Goal: Task Accomplishment & Management: Manage account settings

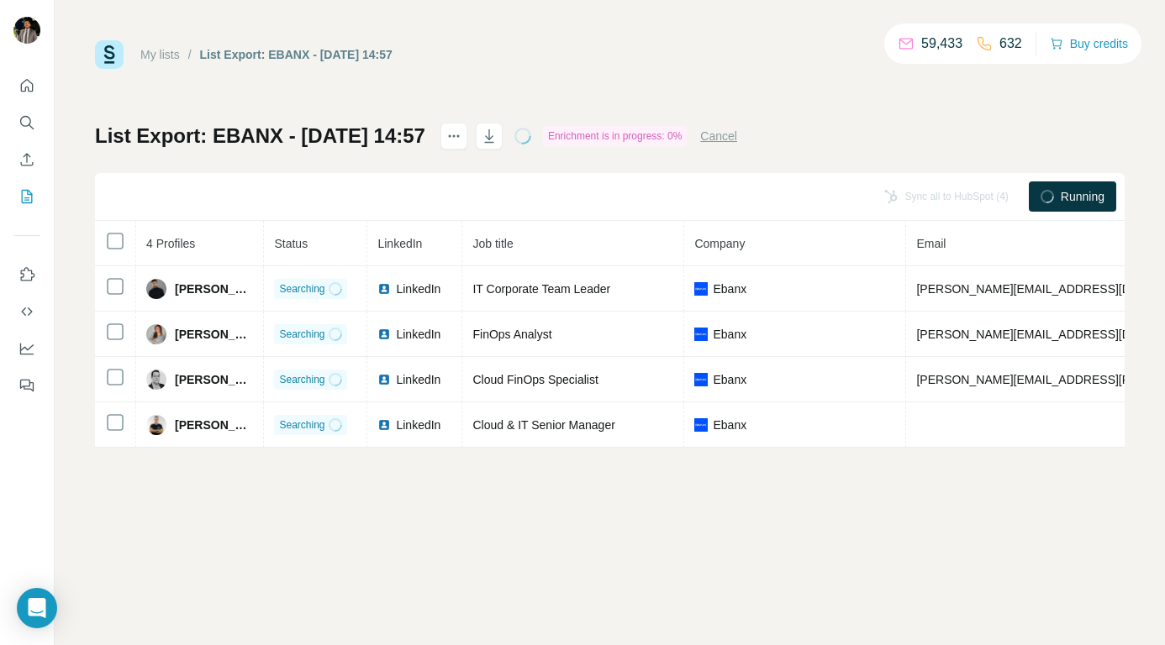
click at [180, 58] on link "My lists" at bounding box center [159, 54] width 39 height 13
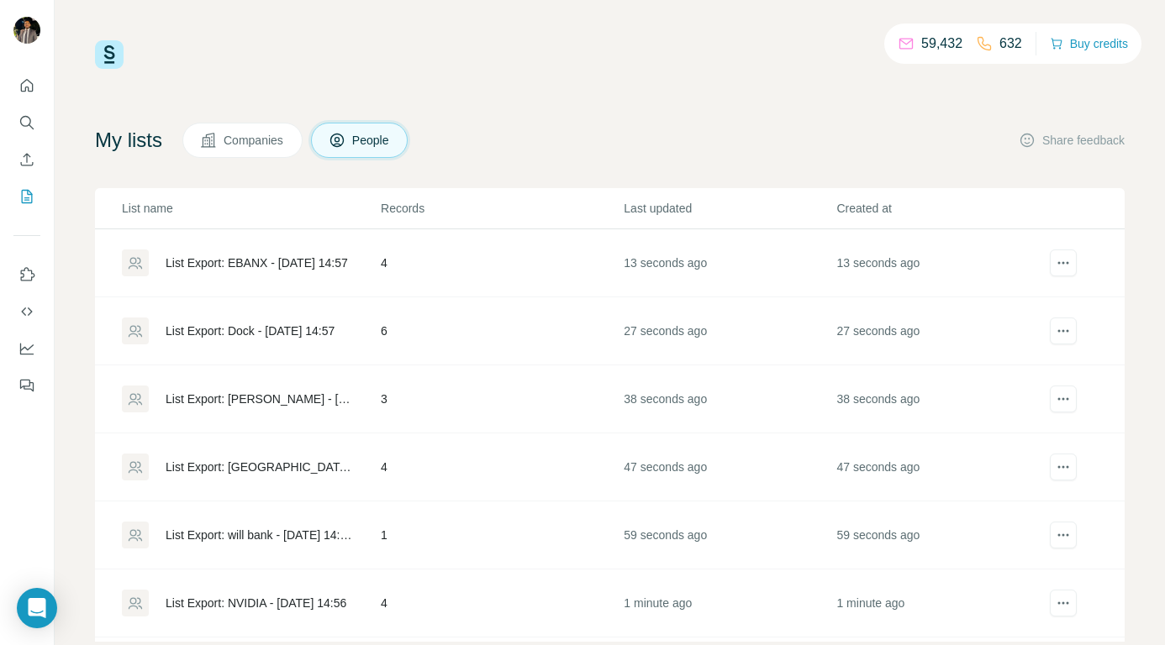
click at [980, 42] on icon at bounding box center [984, 43] width 17 height 17
click at [1006, 45] on p "632" at bounding box center [1010, 44] width 23 height 20
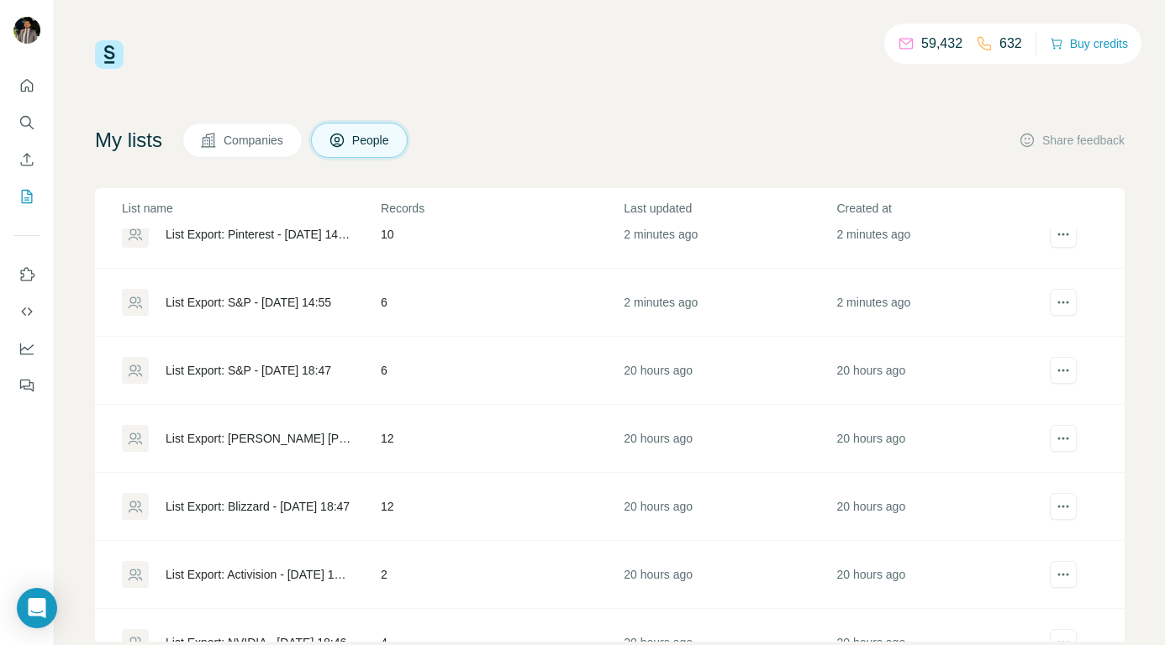
scroll to position [949, 0]
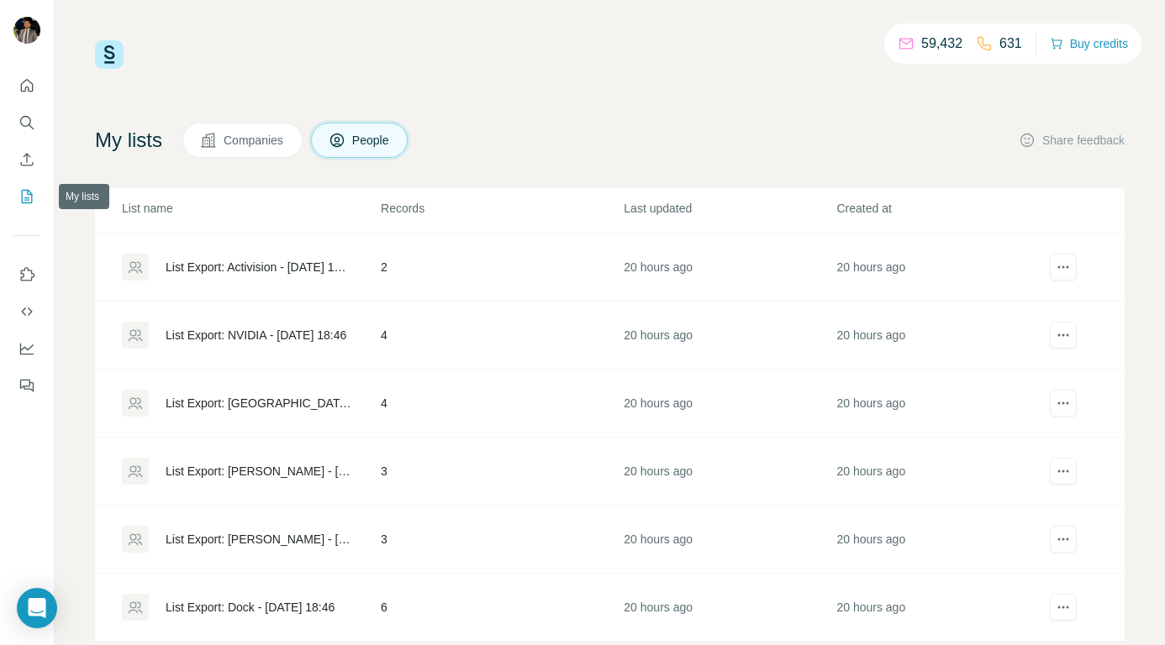
click at [27, 193] on icon "My lists" at bounding box center [28, 195] width 8 height 11
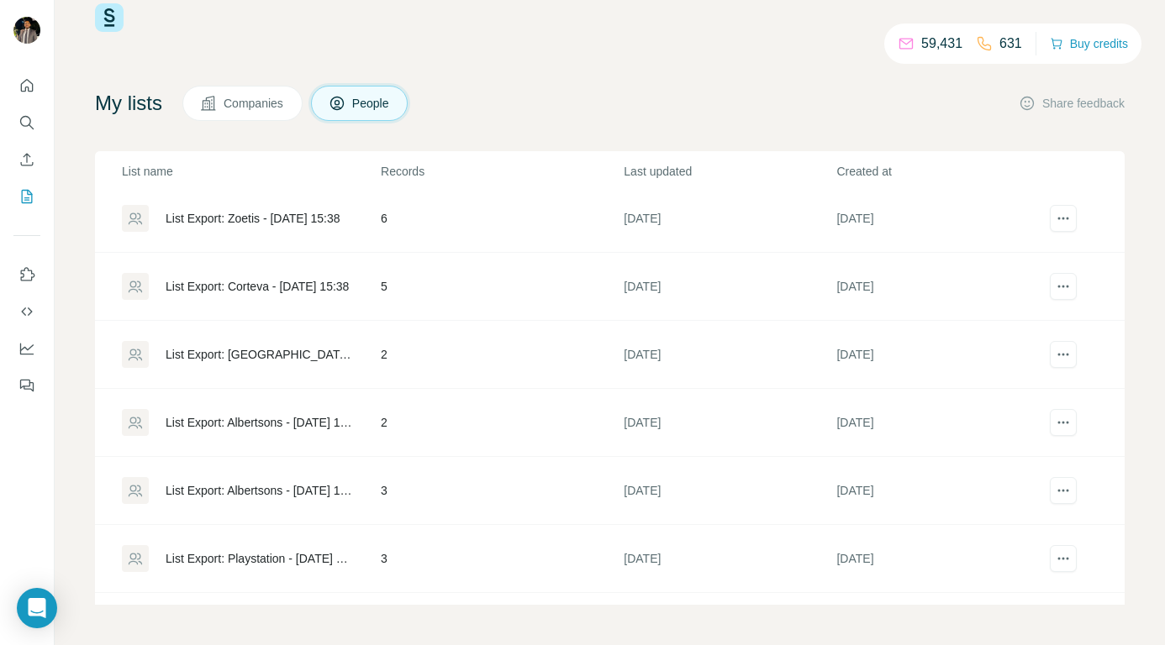
scroll to position [2310, 0]
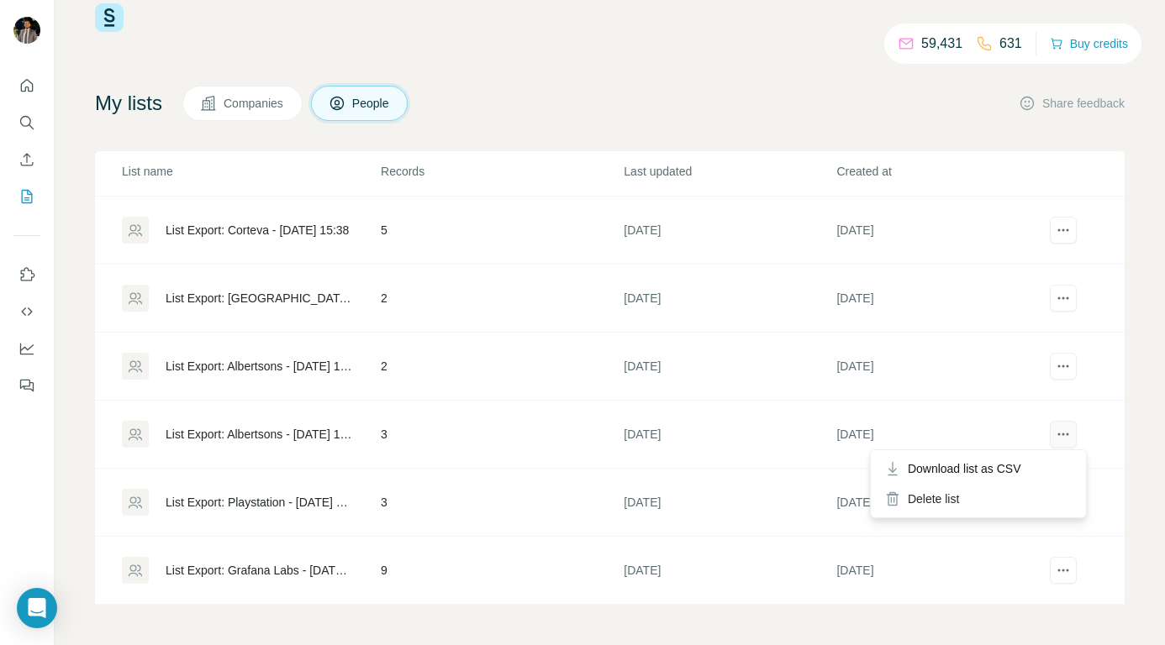
click at [1055, 430] on icon "actions" at bounding box center [1063, 434] width 17 height 17
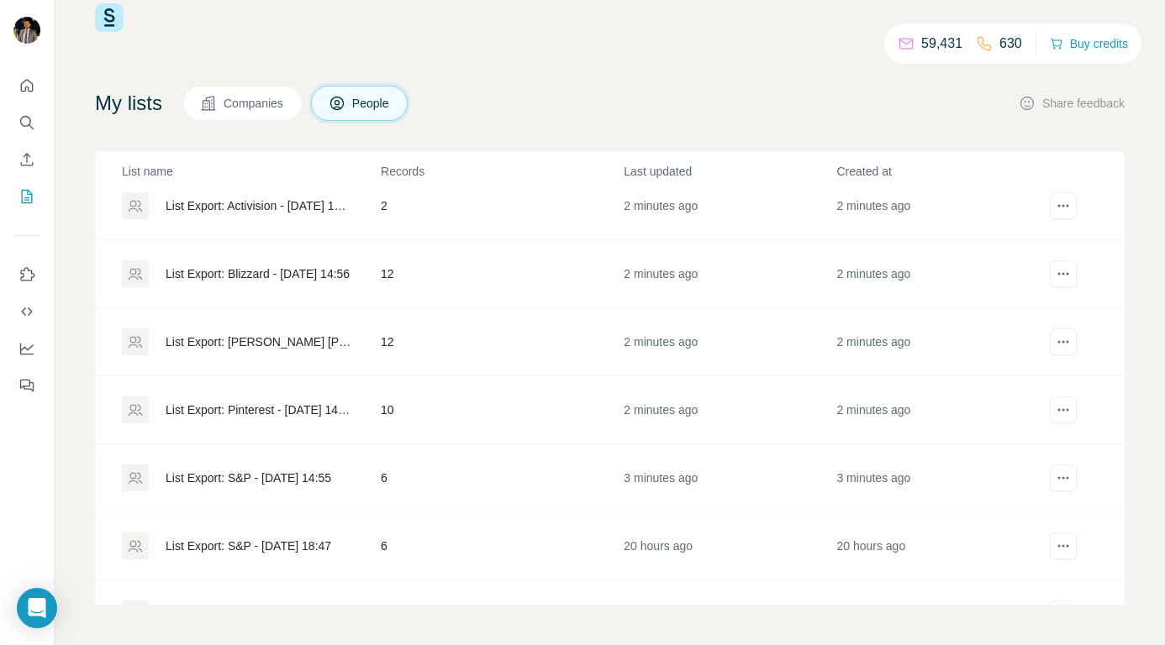
scroll to position [0, 0]
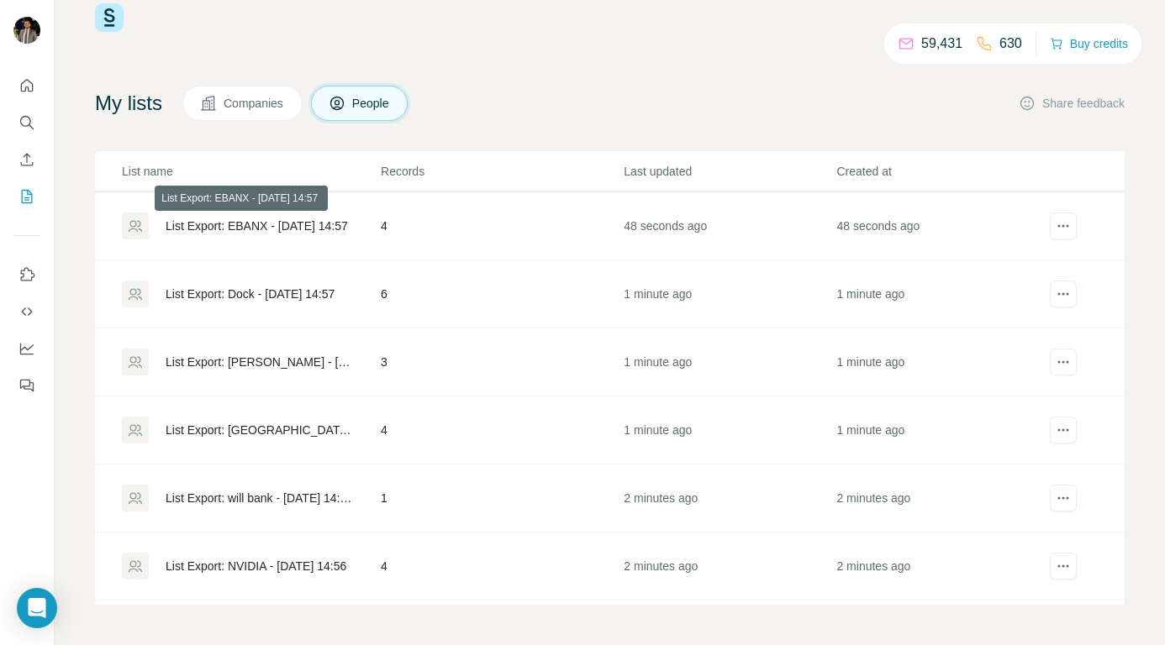
click at [224, 224] on div "List Export: EBANX - [DATE] 14:57" at bounding box center [257, 226] width 182 height 17
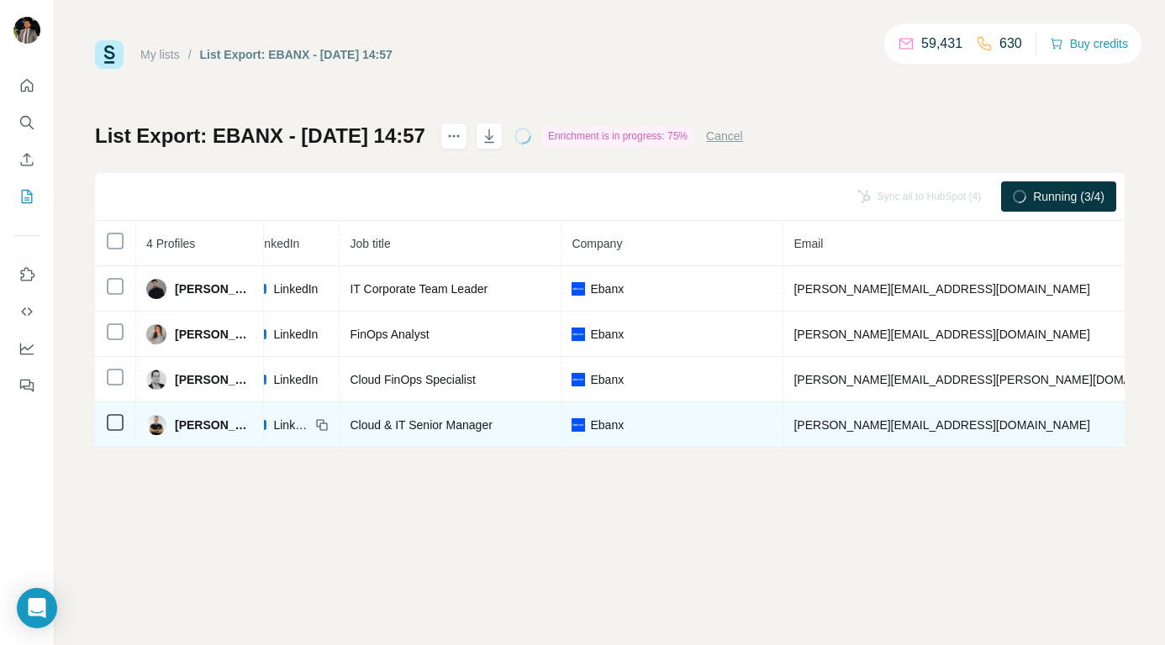
scroll to position [0, 122]
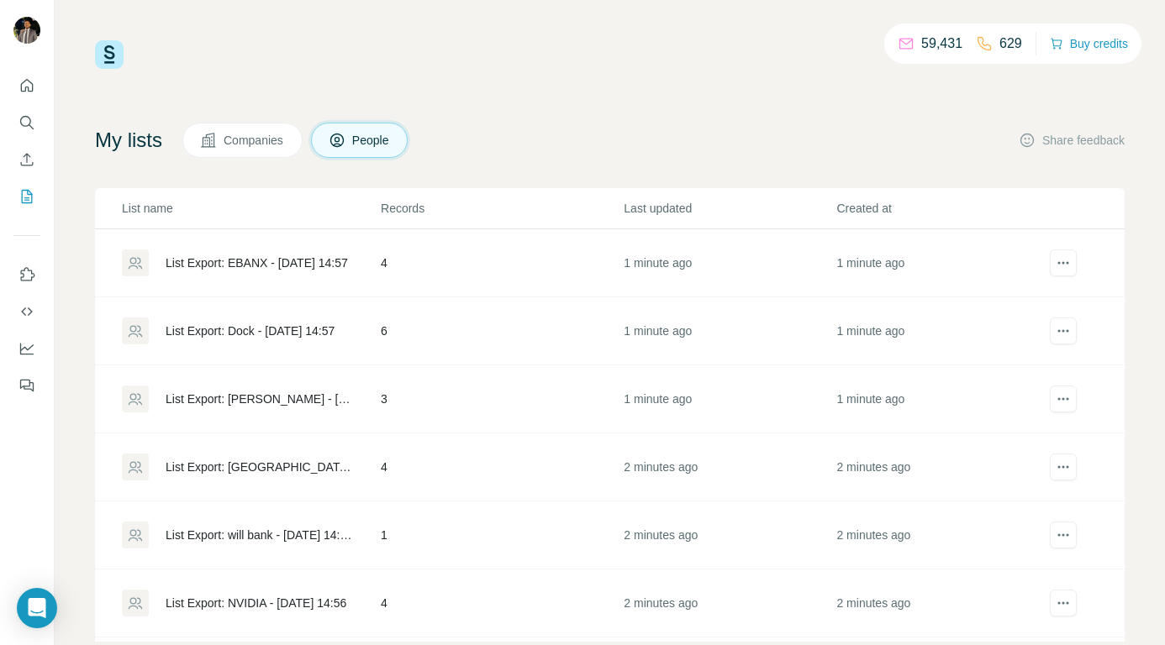
click at [231, 329] on div "List Export: Dock - [DATE] 14:57" at bounding box center [250, 331] width 169 height 17
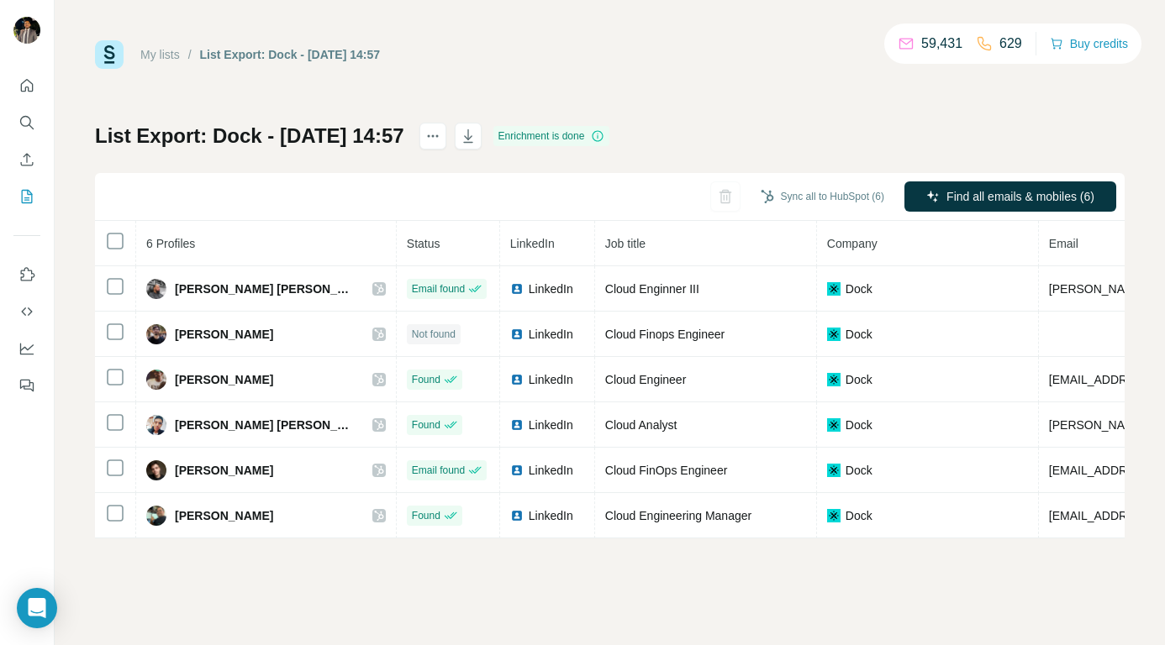
click at [161, 55] on link "My lists" at bounding box center [159, 54] width 39 height 13
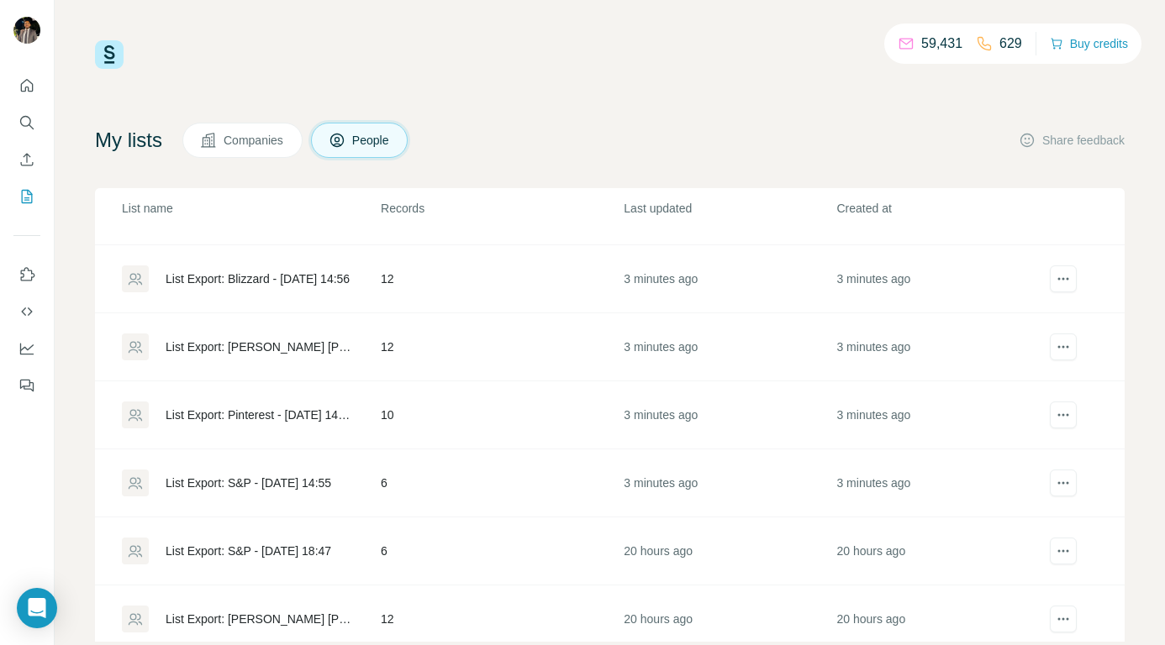
scroll to position [560, 0]
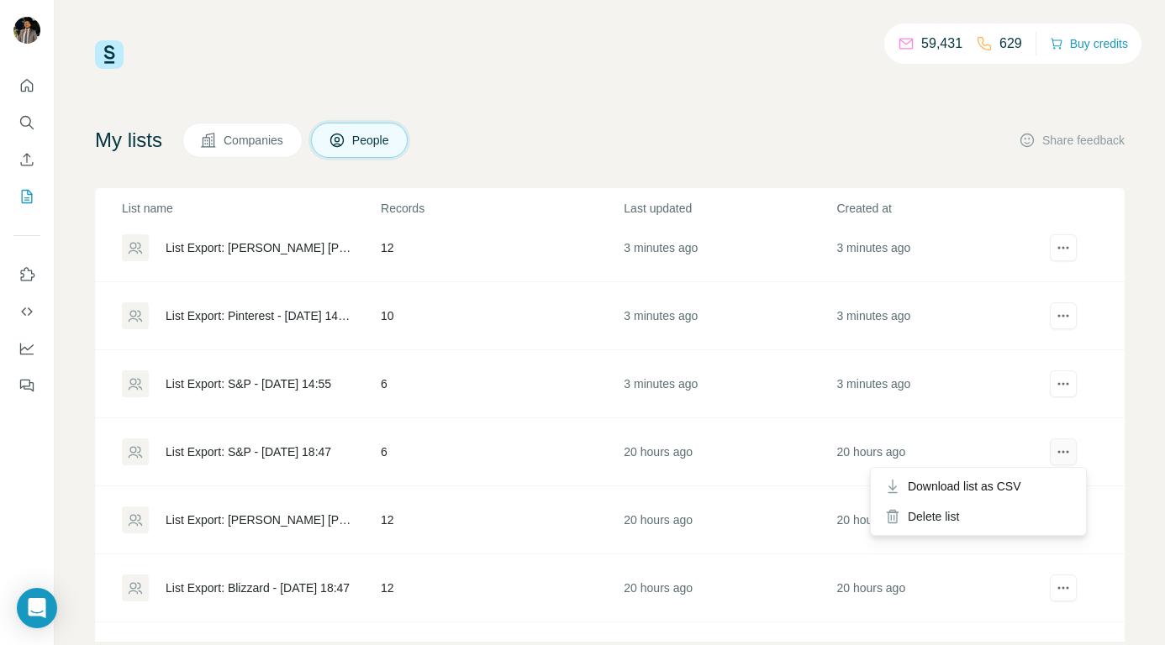
click at [1055, 454] on icon "actions" at bounding box center [1063, 452] width 17 height 17
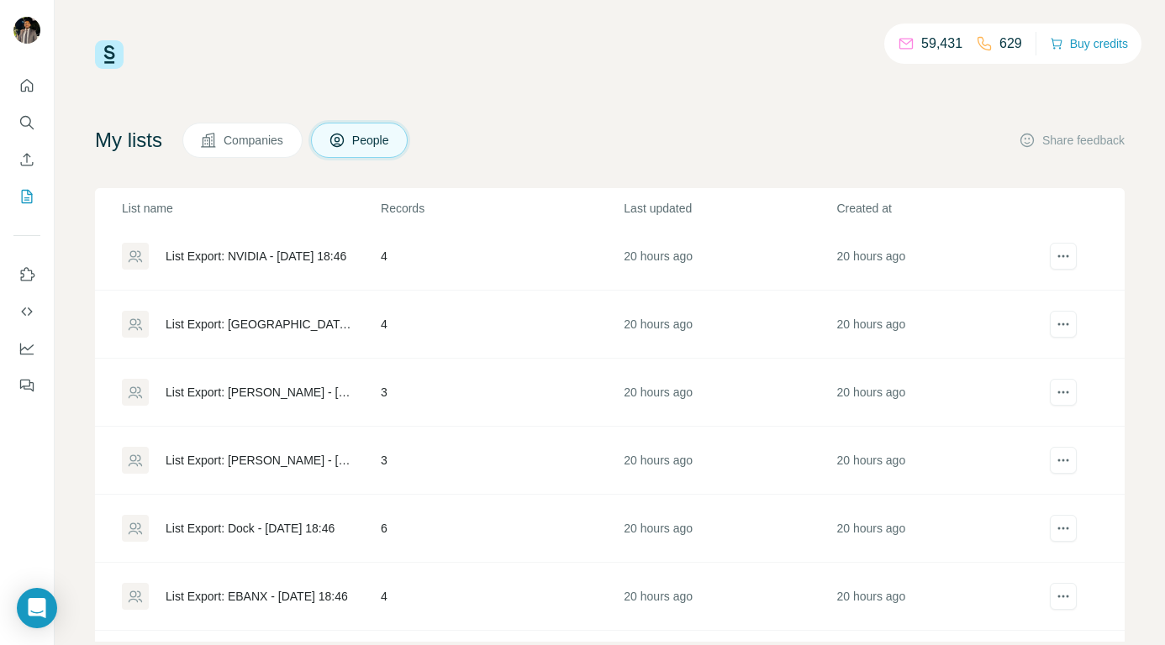
scroll to position [1031, 0]
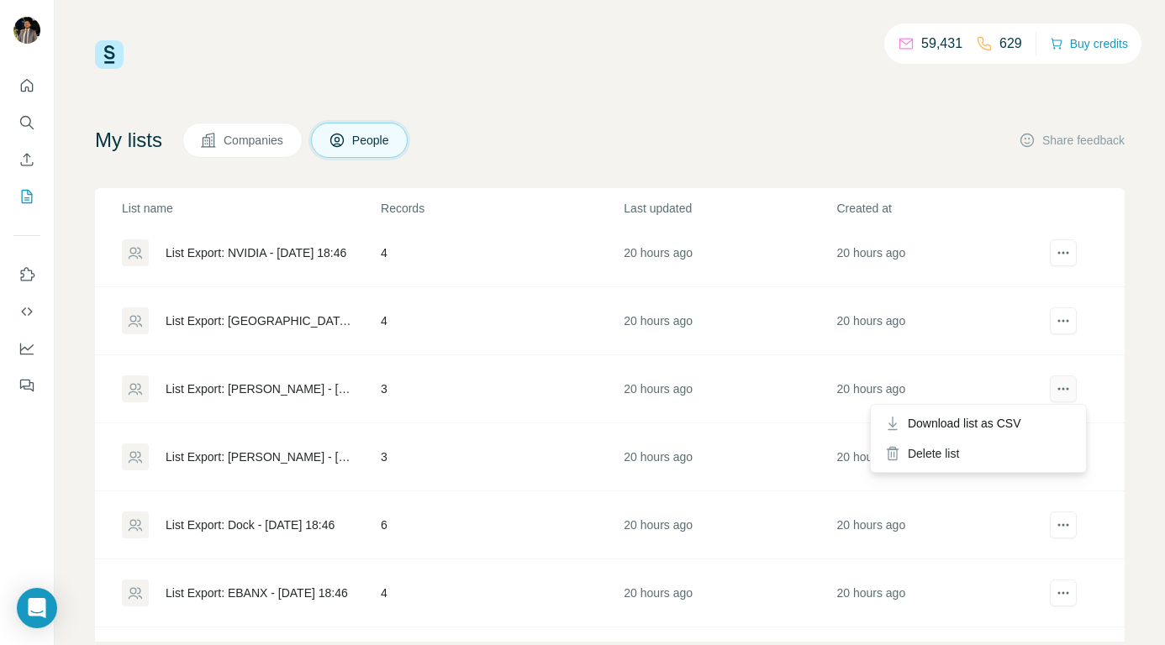
click at [1055, 392] on icon "actions" at bounding box center [1063, 389] width 17 height 17
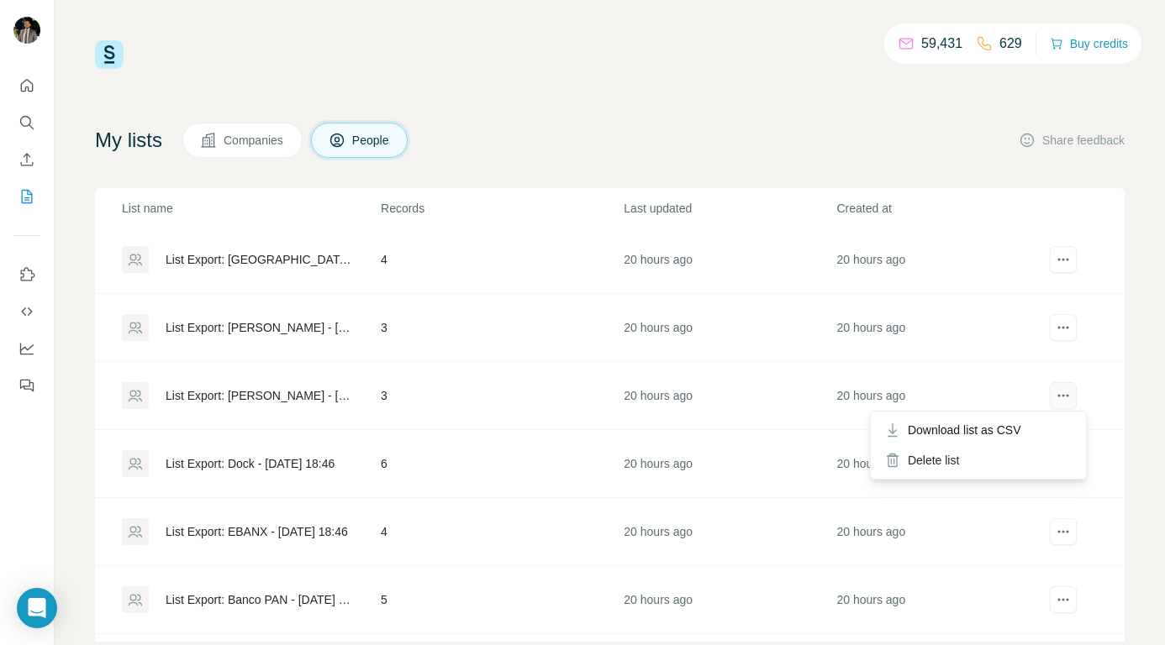
click at [1055, 397] on icon "actions" at bounding box center [1063, 395] width 17 height 17
click at [941, 457] on div "Delete list" at bounding box center [978, 460] width 208 height 30
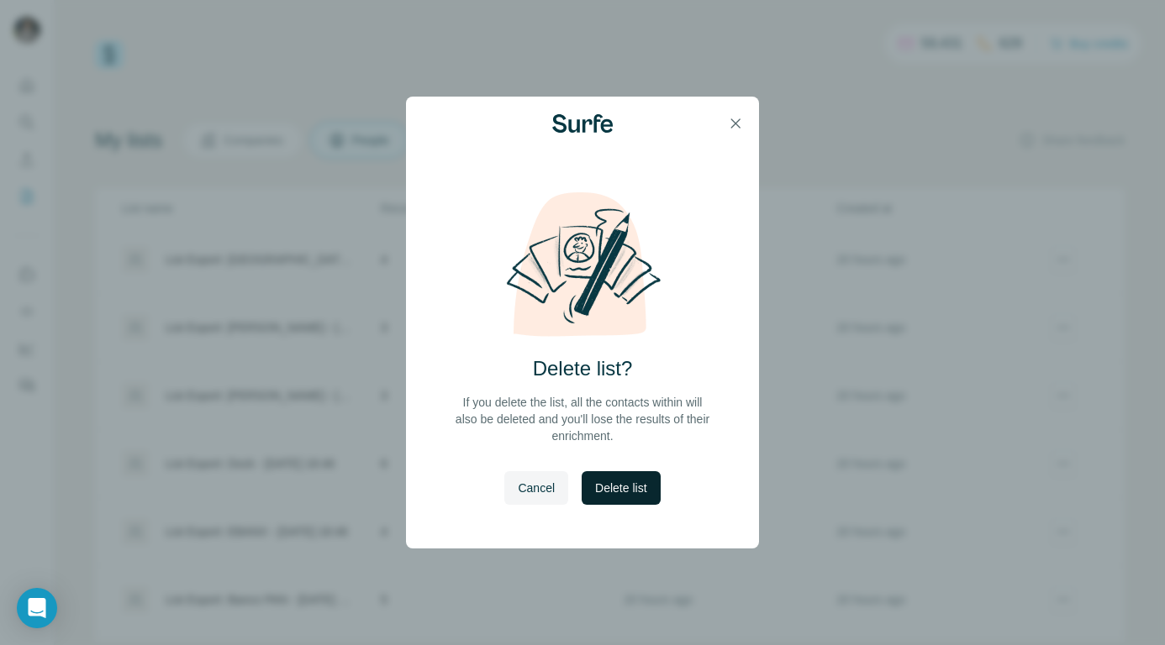
click at [624, 498] on button "Delete list" at bounding box center [621, 488] width 78 height 34
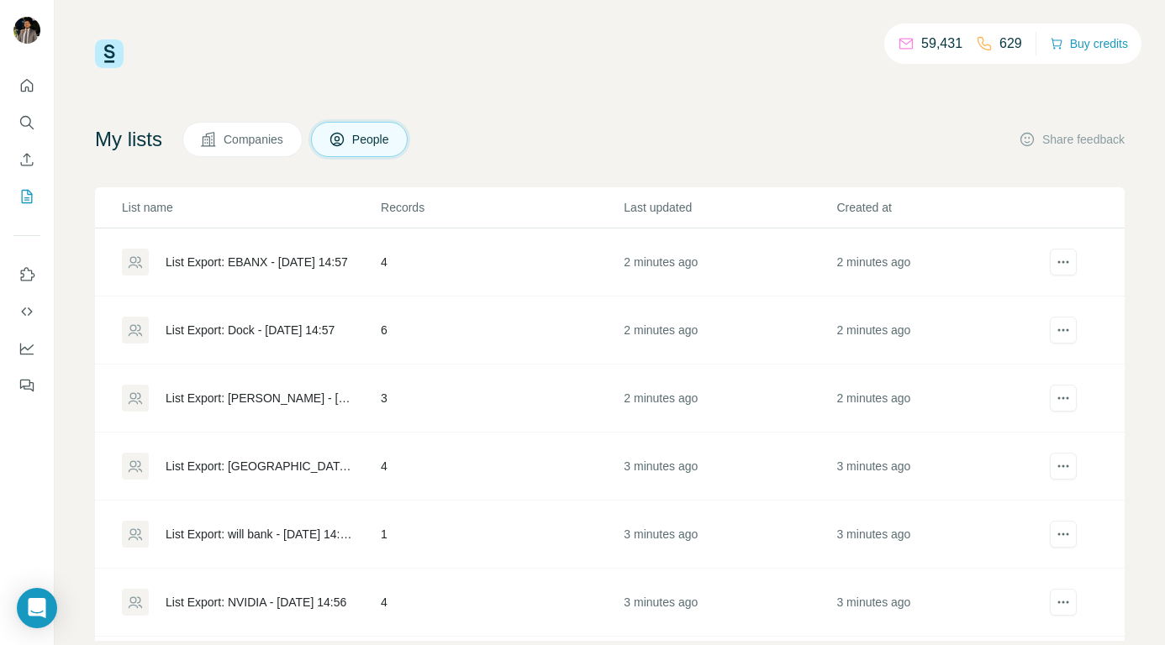
scroll to position [0, 0]
click at [292, 264] on div "List Export: EBANX - [DATE] 14:57" at bounding box center [257, 263] width 182 height 17
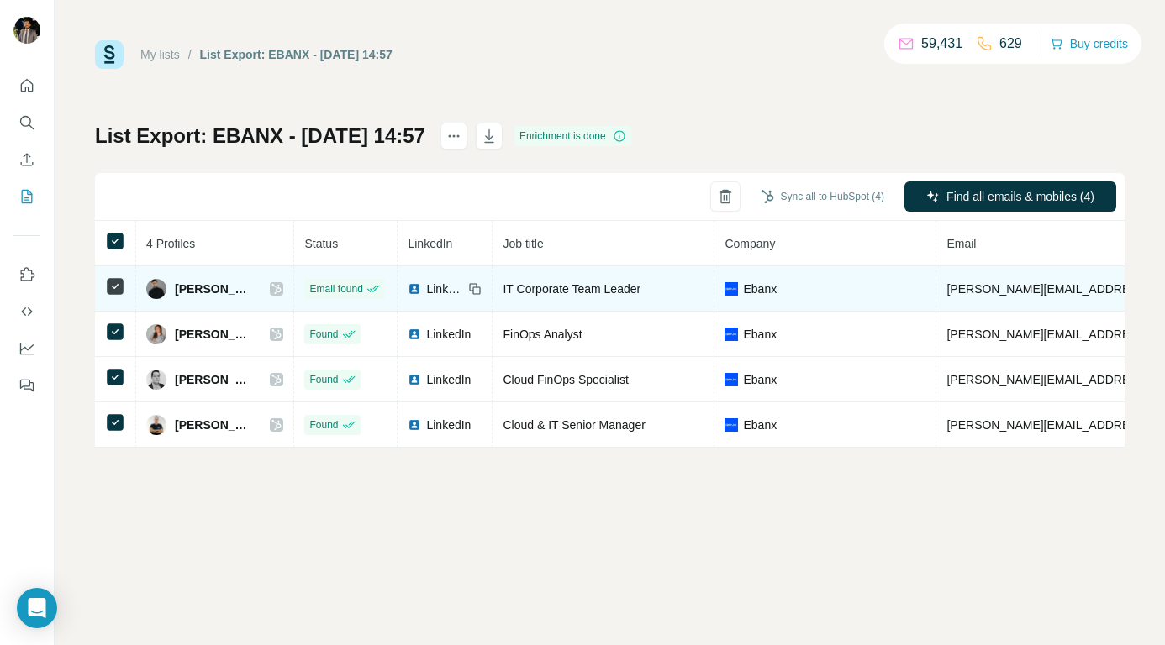
click at [282, 288] on icon at bounding box center [276, 289] width 9 height 10
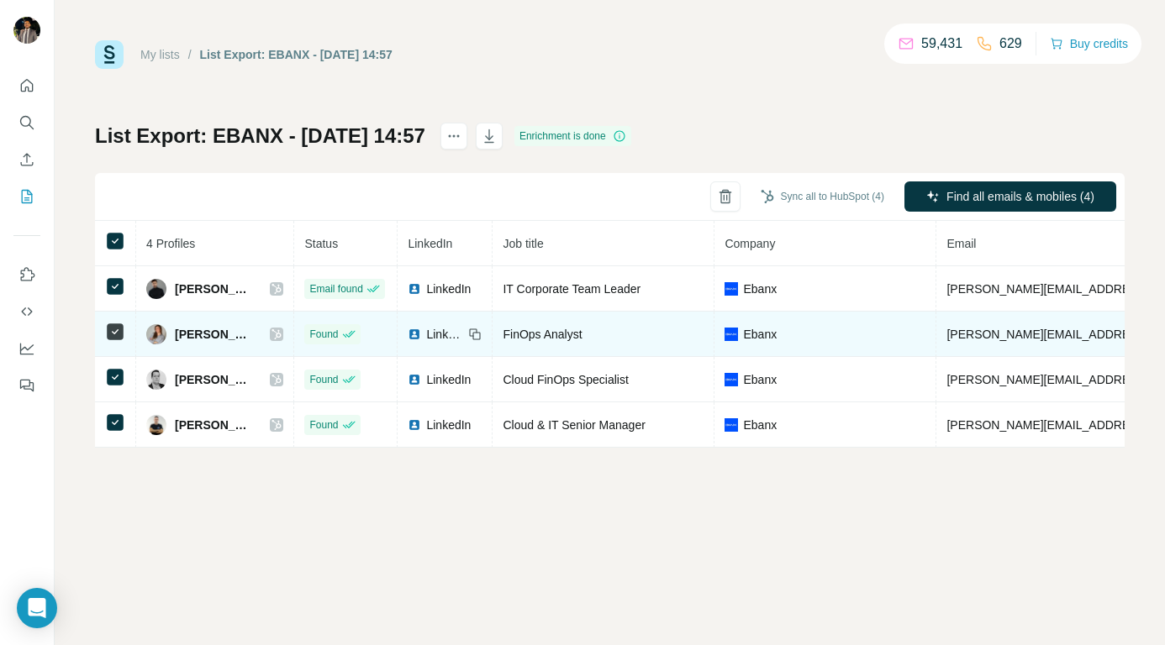
click at [282, 333] on icon at bounding box center [276, 334] width 9 height 10
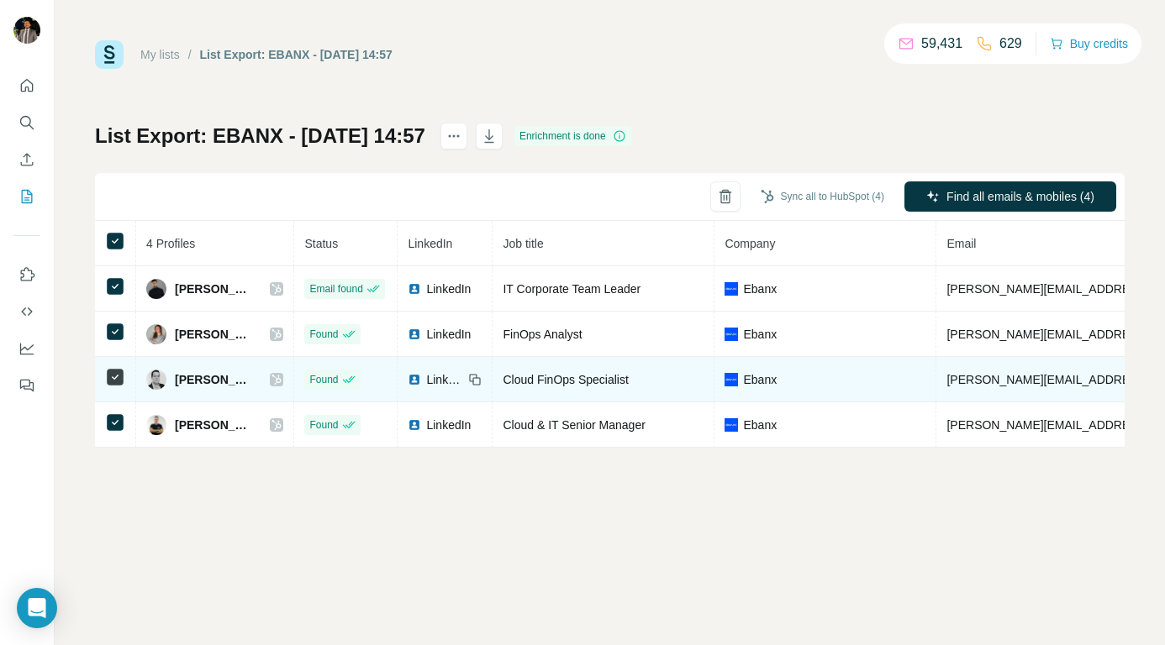
click at [282, 378] on icon at bounding box center [276, 379] width 10 height 13
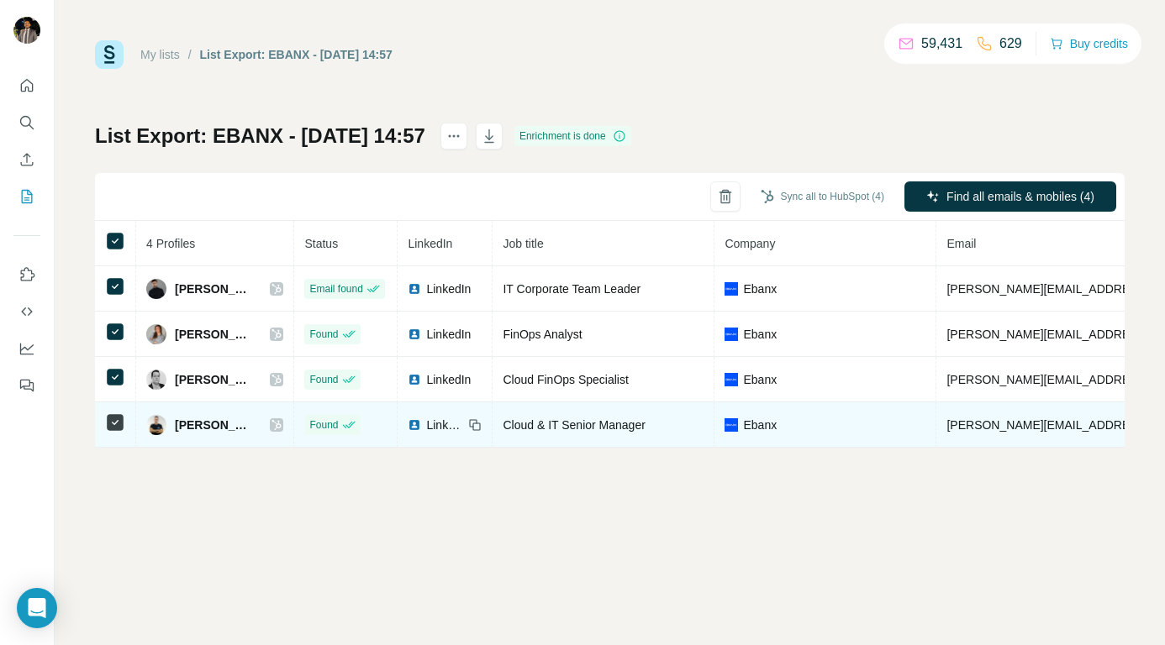
click at [282, 419] on icon at bounding box center [276, 425] width 10 height 13
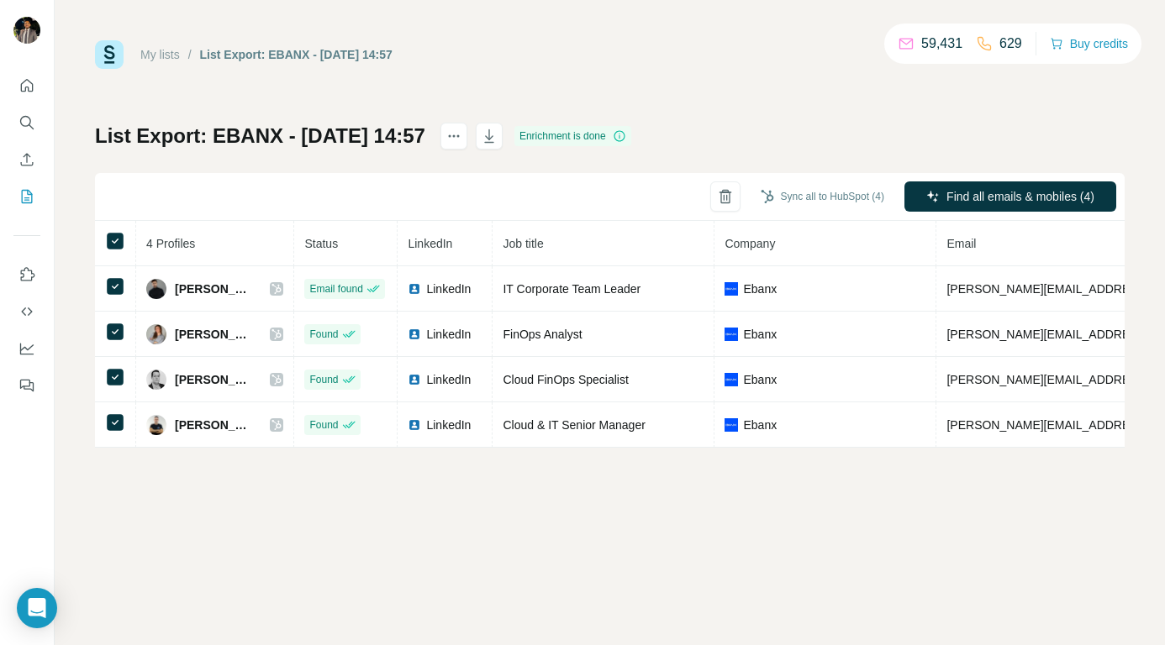
click at [160, 52] on link "My lists" at bounding box center [159, 54] width 39 height 13
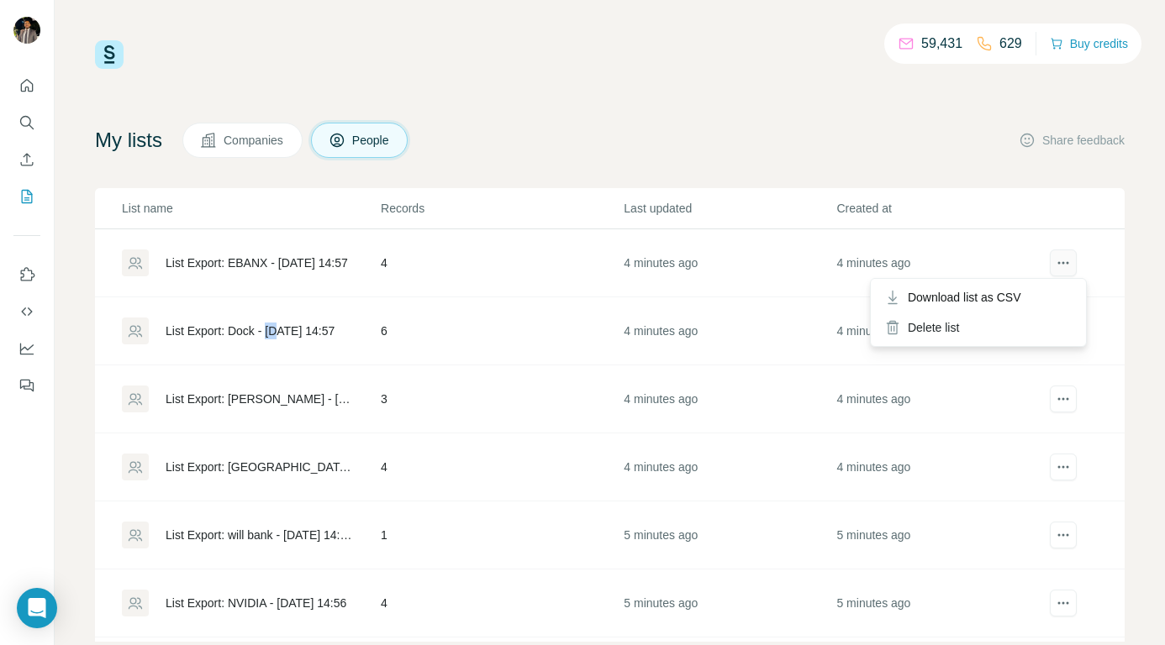
click at [1055, 257] on icon "actions" at bounding box center [1063, 263] width 17 height 17
click at [951, 323] on div "Delete list" at bounding box center [978, 328] width 208 height 30
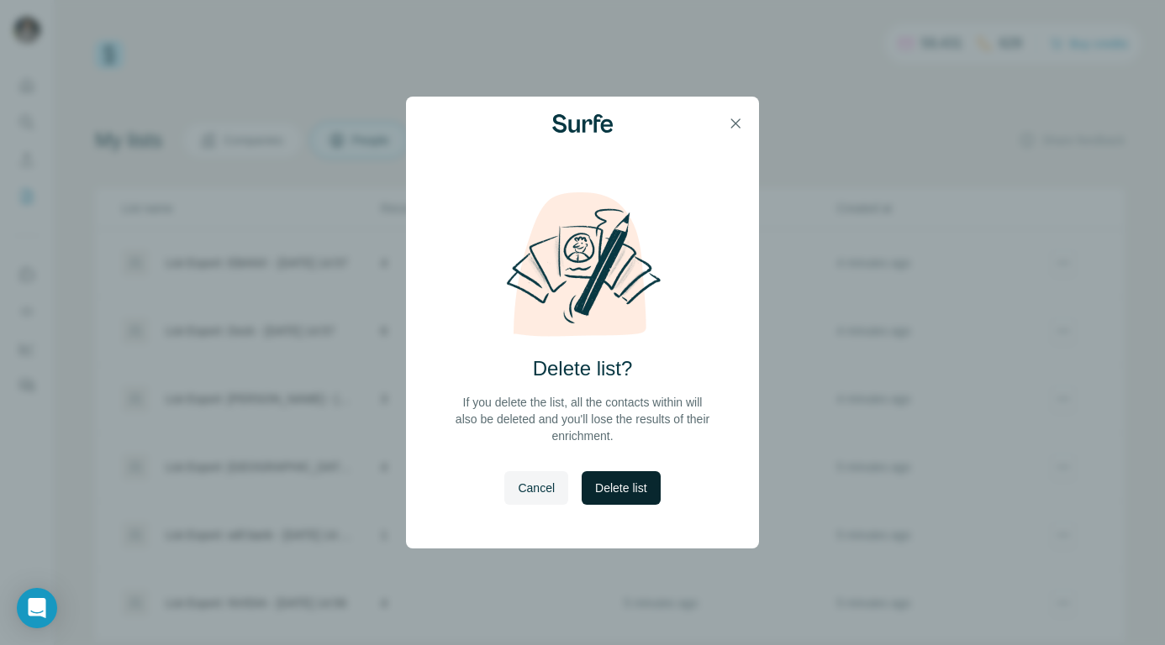
click at [634, 489] on span "Delete list" at bounding box center [620, 488] width 51 height 17
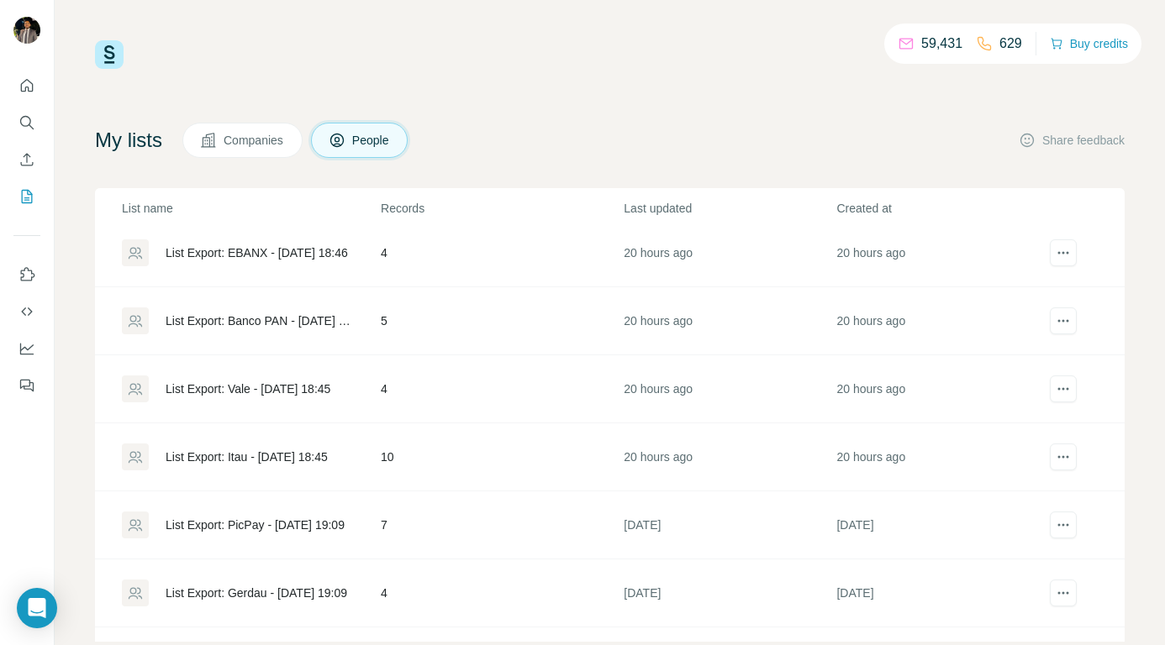
scroll to position [1338, 0]
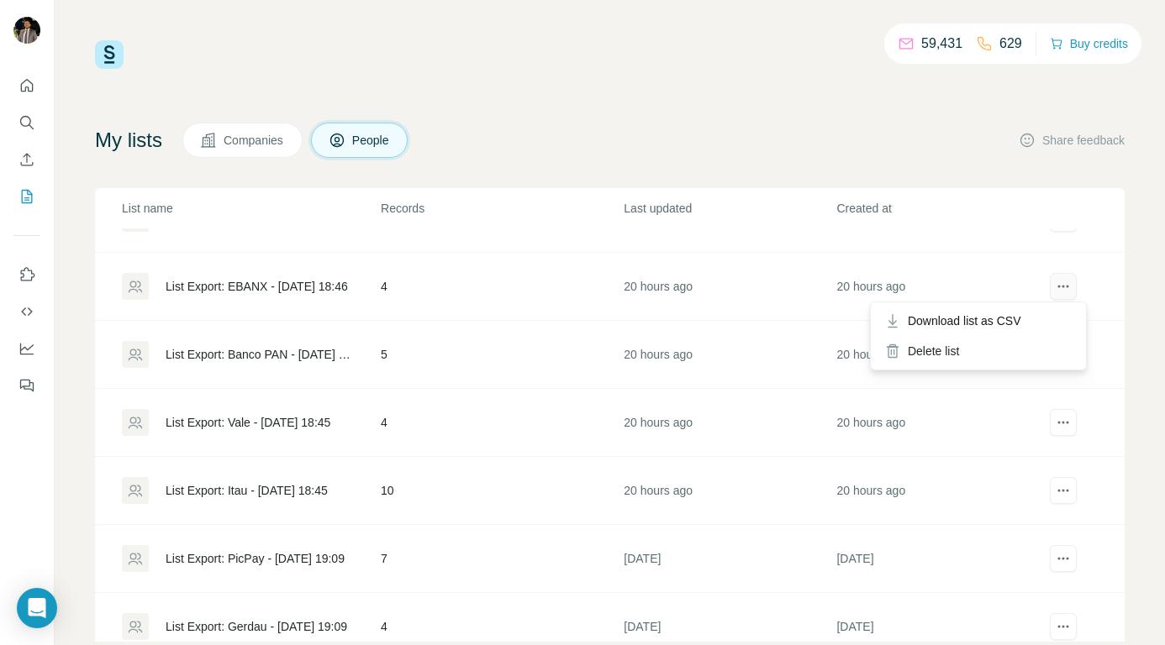
click at [1055, 283] on icon "actions" at bounding box center [1063, 286] width 17 height 17
click at [949, 346] on div "Delete list" at bounding box center [978, 351] width 208 height 30
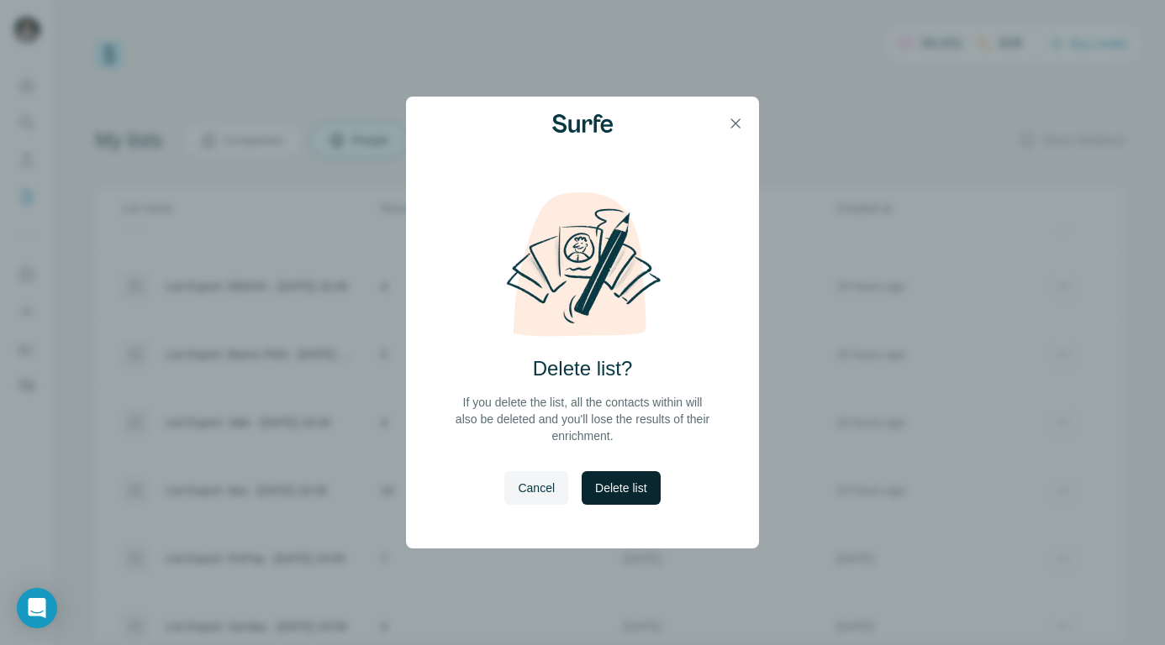
click at [626, 480] on span "Delete list" at bounding box center [620, 488] width 51 height 17
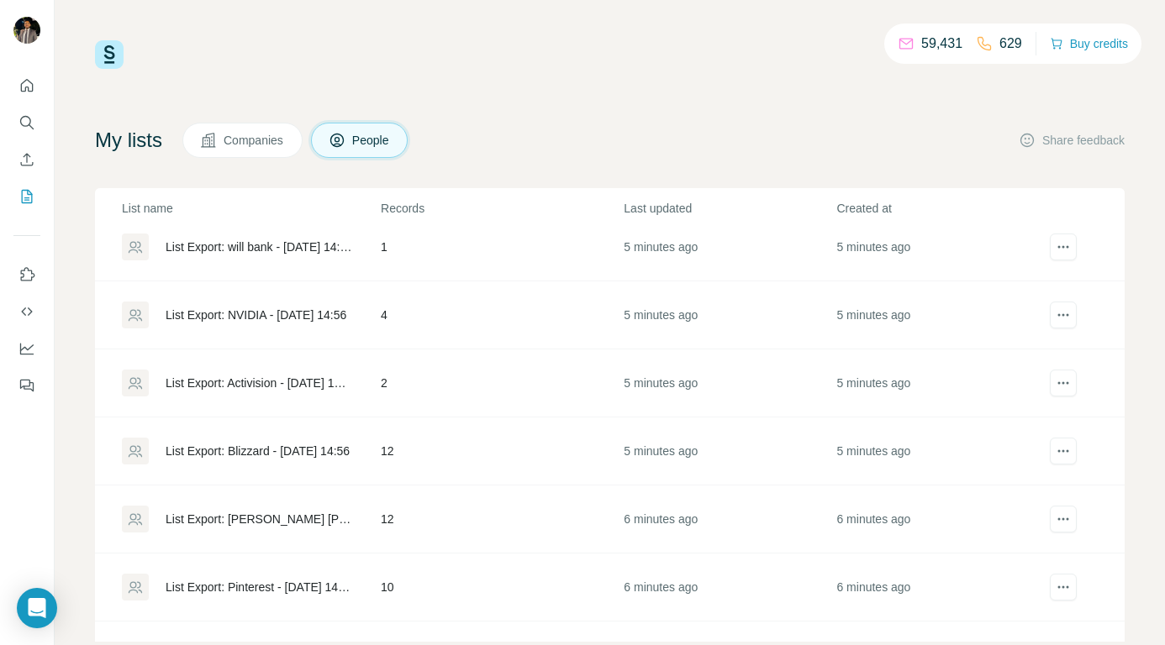
scroll to position [0, 0]
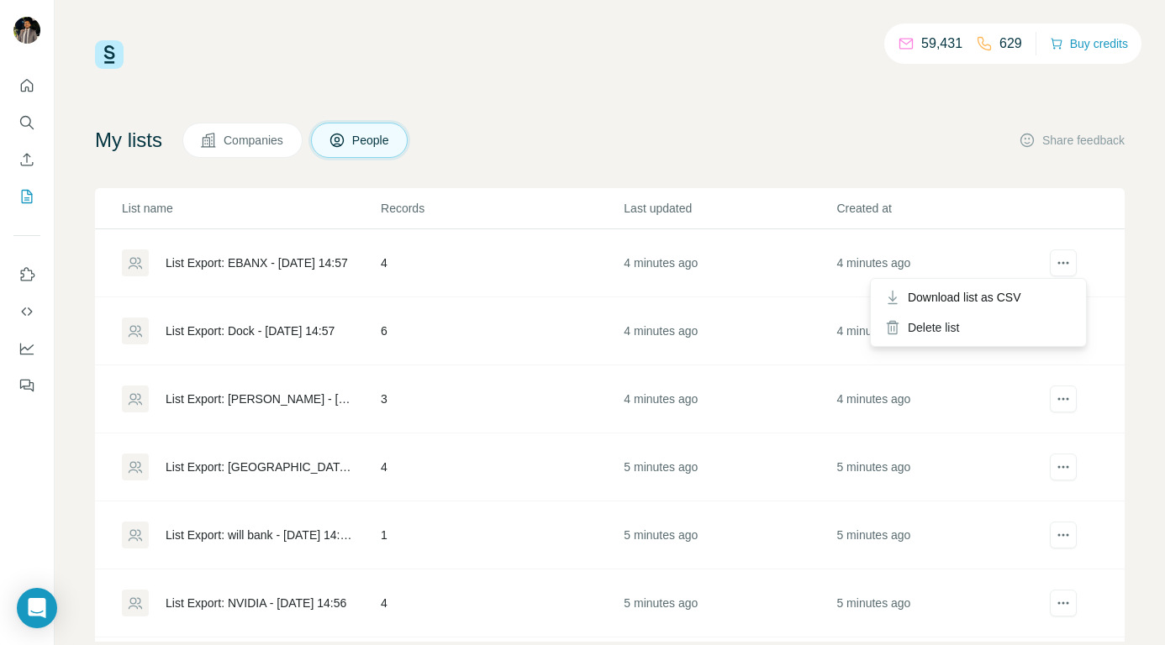
click at [1050, 264] on div at bounding box center [1064, 265] width 28 height 30
click at [1055, 266] on icon "actions" at bounding box center [1063, 263] width 17 height 17
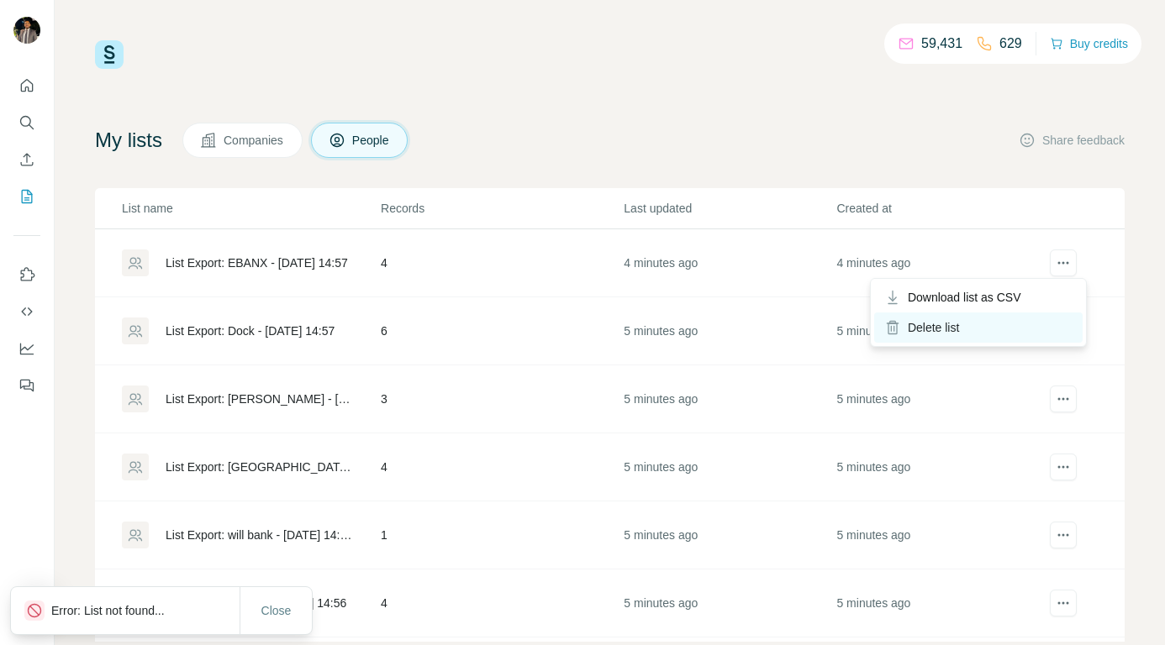
click at [935, 327] on div "Delete list" at bounding box center [978, 328] width 208 height 30
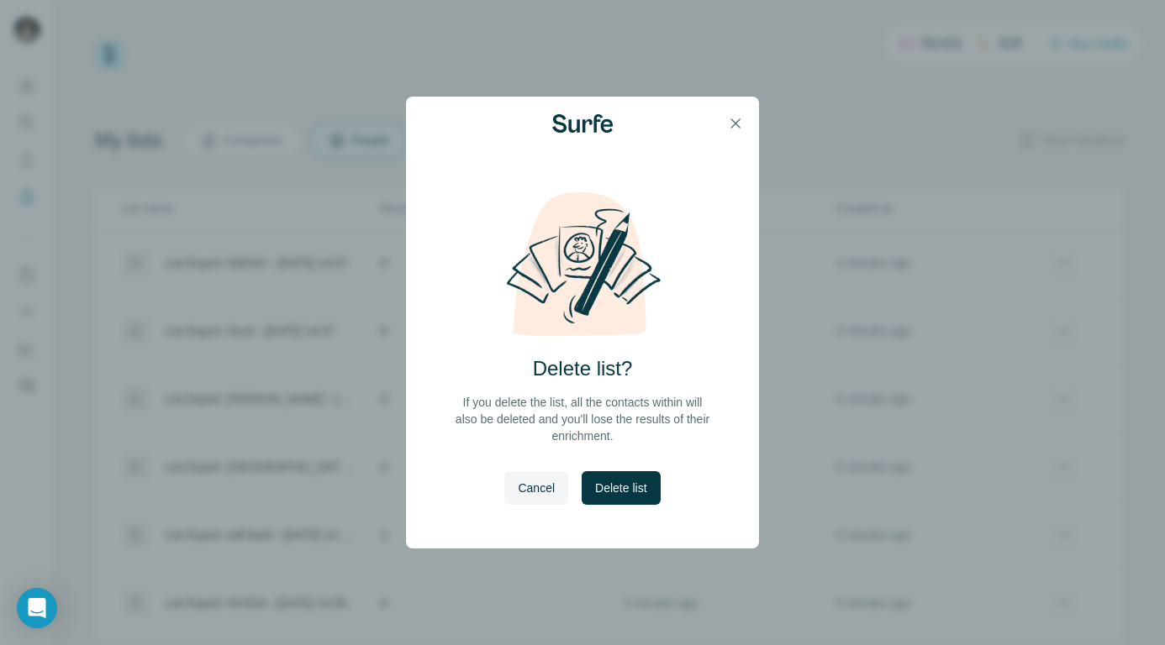
click at [618, 488] on span "Delete list" at bounding box center [620, 488] width 51 height 17
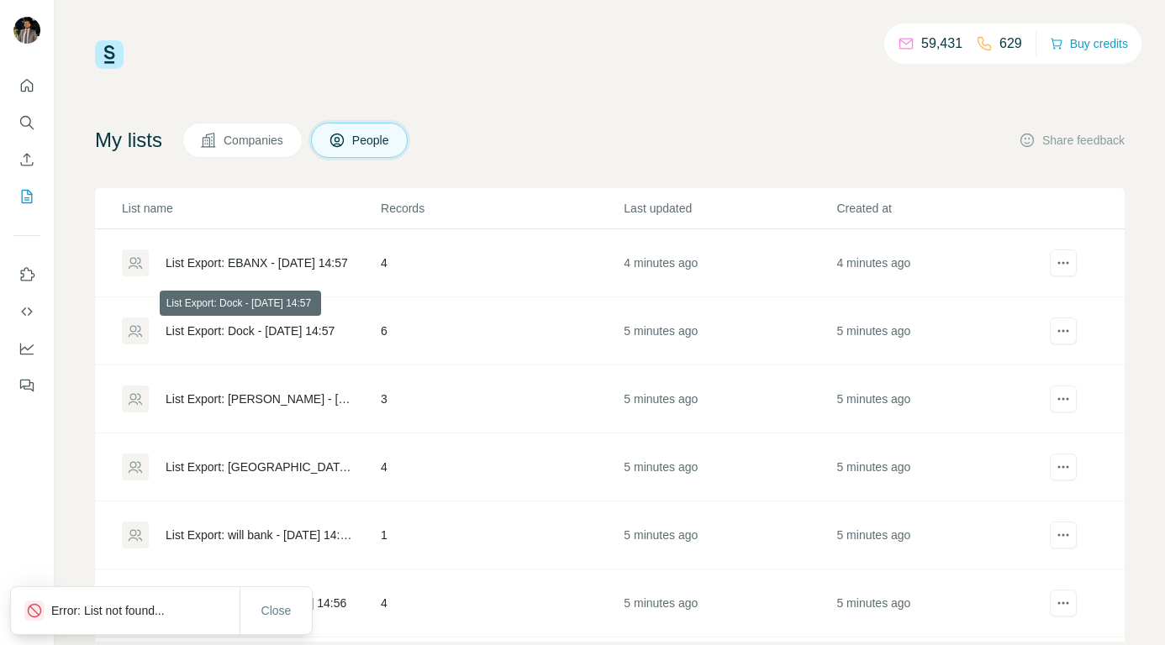
click at [266, 331] on div "List Export: Dock - [DATE] 14:57" at bounding box center [250, 331] width 169 height 17
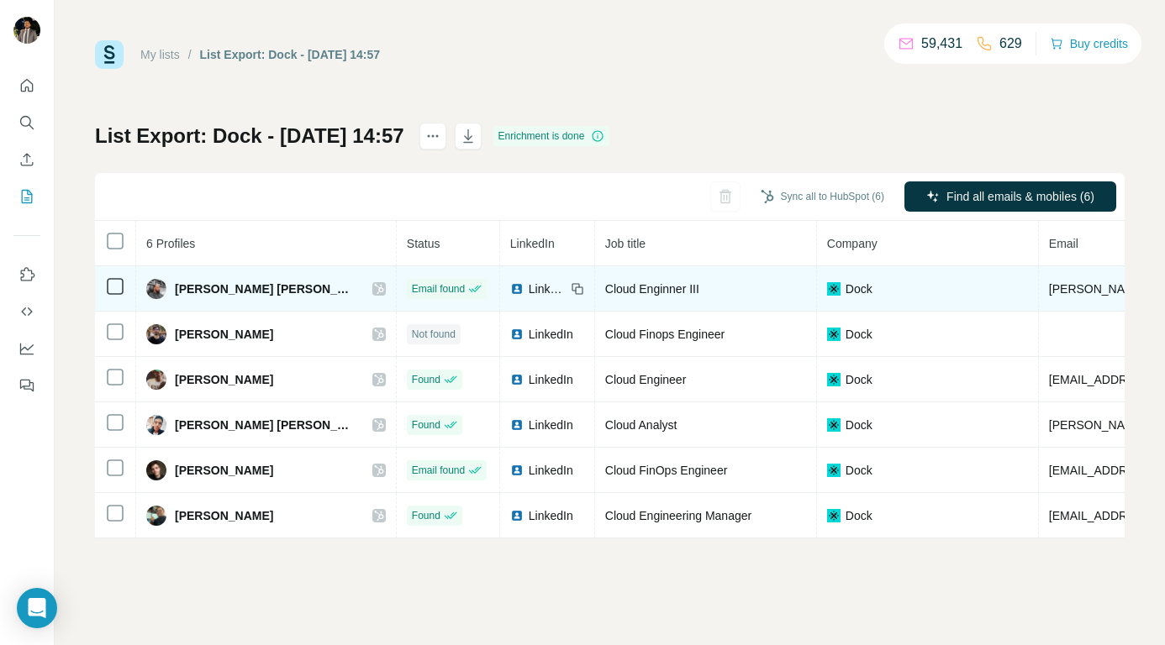
click at [374, 284] on icon at bounding box center [379, 288] width 10 height 13
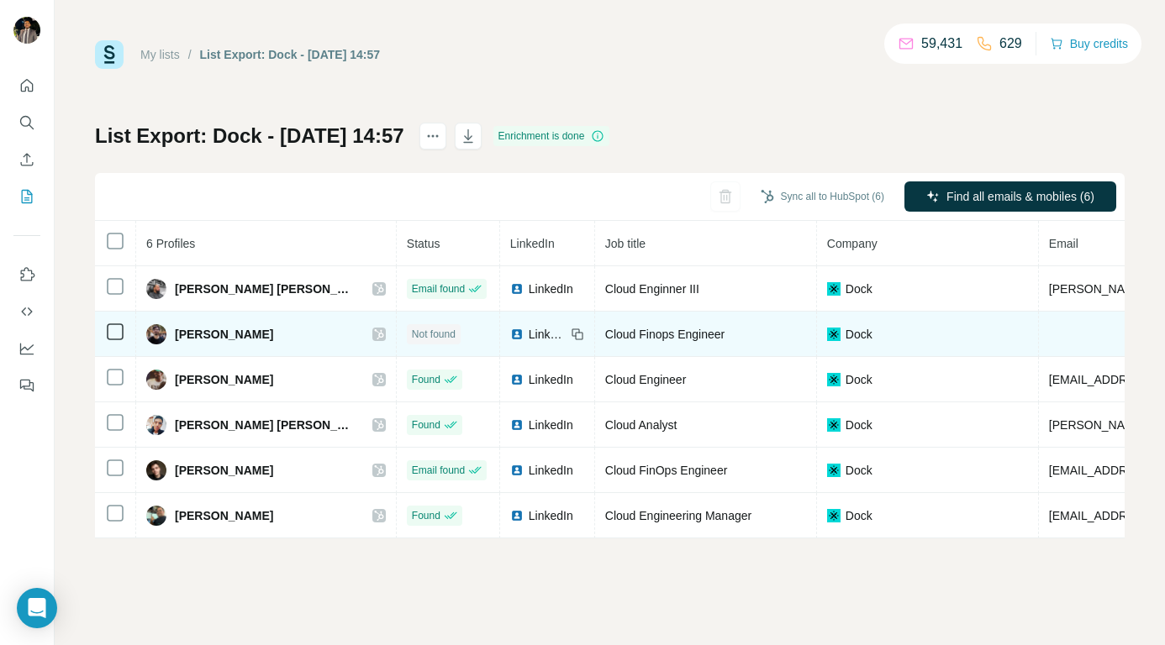
click at [374, 334] on icon at bounding box center [379, 334] width 10 height 13
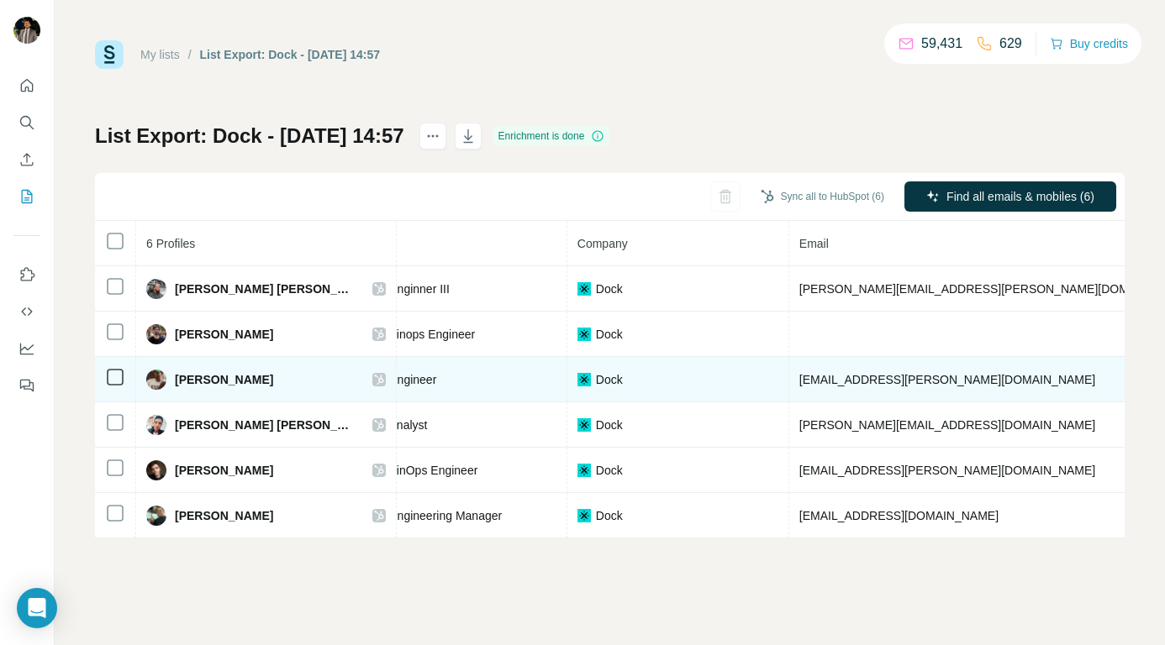
scroll to position [0, 266]
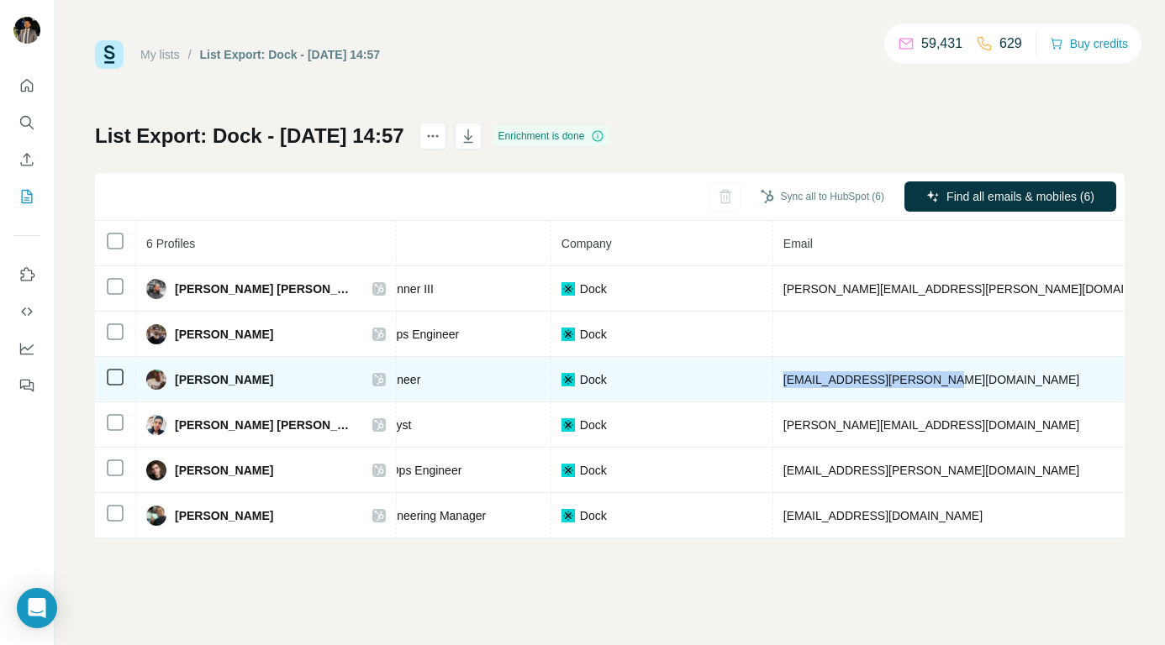
drag, startPoint x: 887, startPoint y: 377, endPoint x: 713, endPoint y: 378, distance: 174.0
click at [773, 378] on td "[EMAIL_ADDRESS][PERSON_NAME][DOMAIN_NAME]" at bounding box center [980, 379] width 414 height 45
copy span "[EMAIL_ADDRESS][PERSON_NAME][DOMAIN_NAME]"
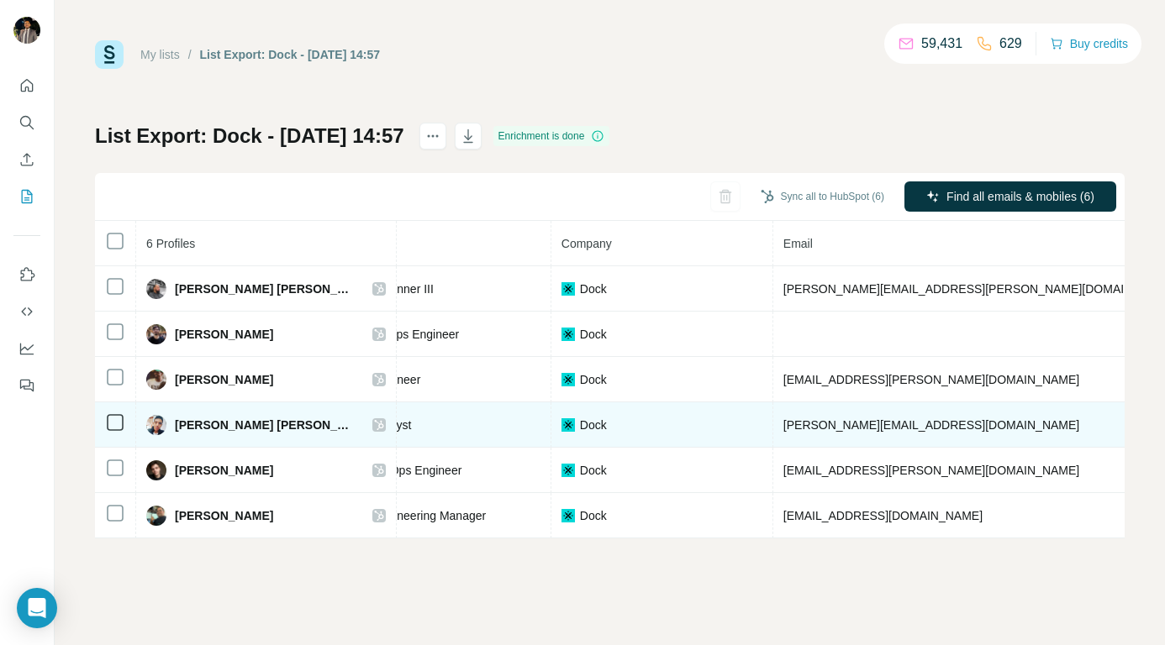
click at [374, 419] on icon at bounding box center [379, 425] width 10 height 13
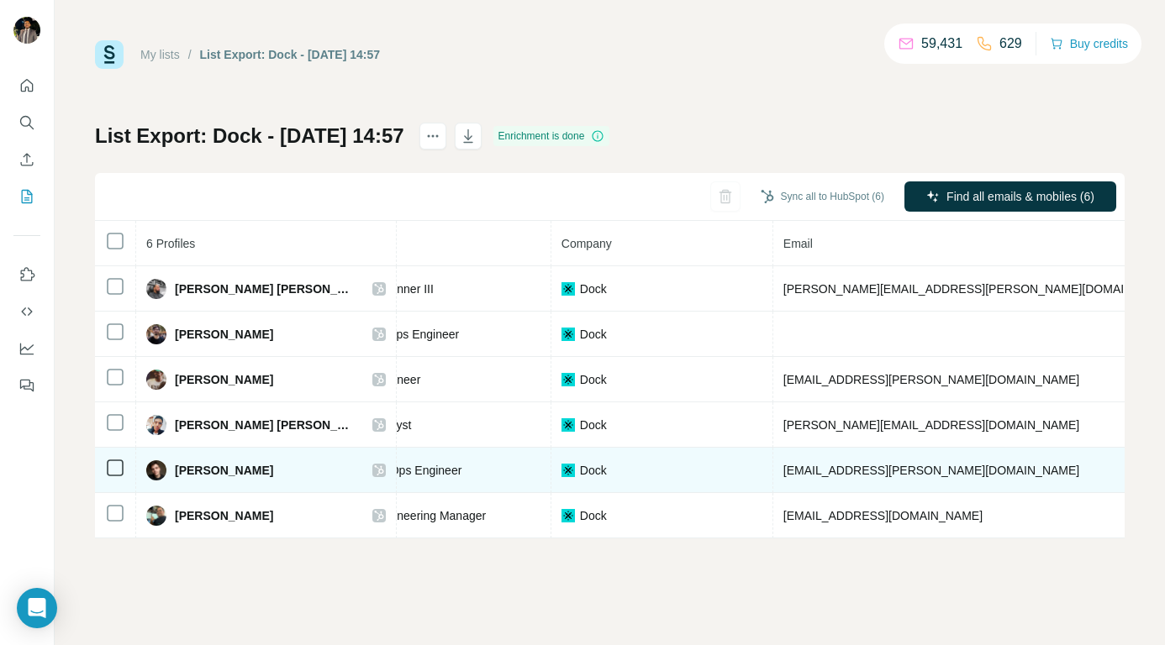
click at [374, 472] on icon at bounding box center [379, 470] width 10 height 13
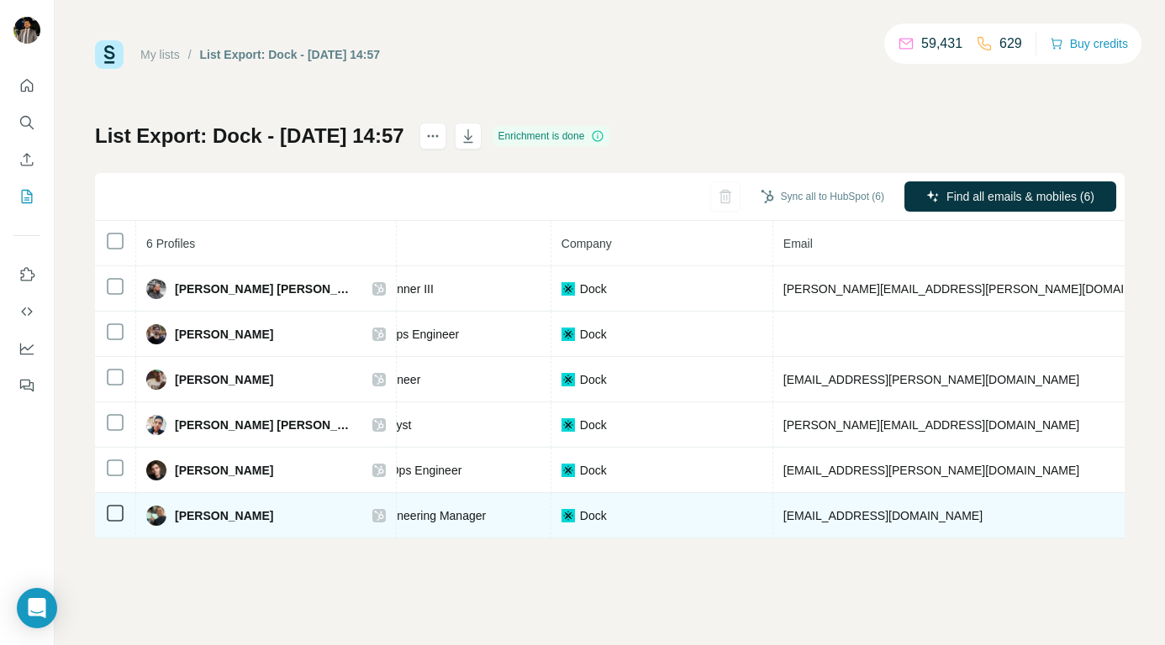
click at [374, 514] on icon at bounding box center [379, 515] width 10 height 13
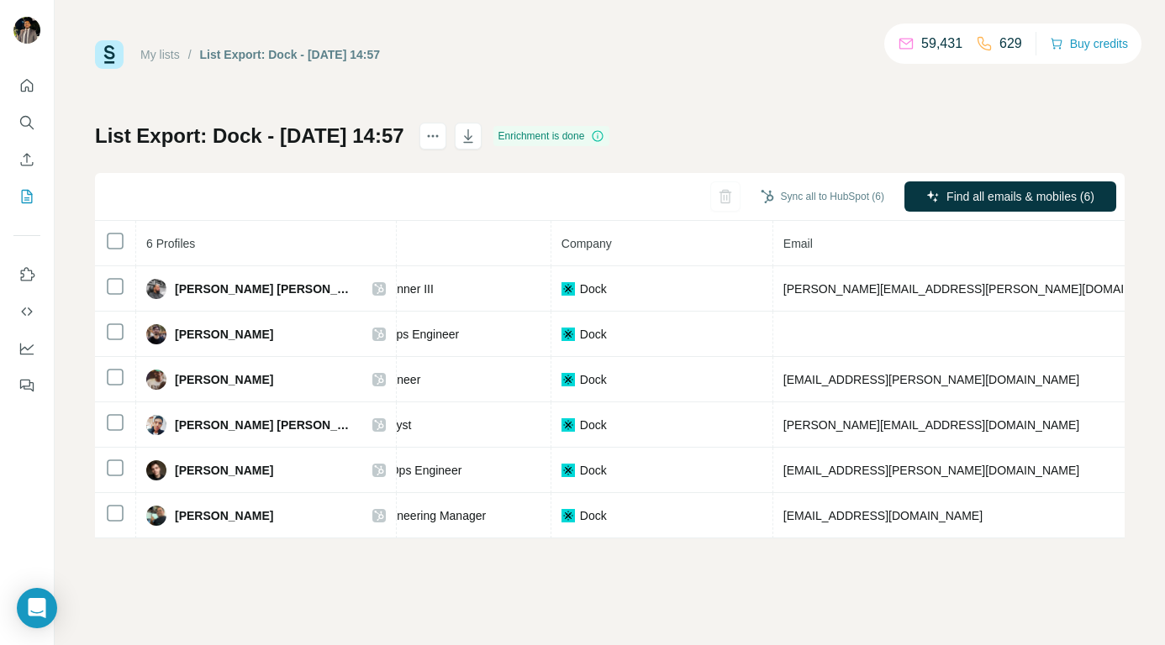
click at [163, 57] on link "My lists" at bounding box center [159, 54] width 39 height 13
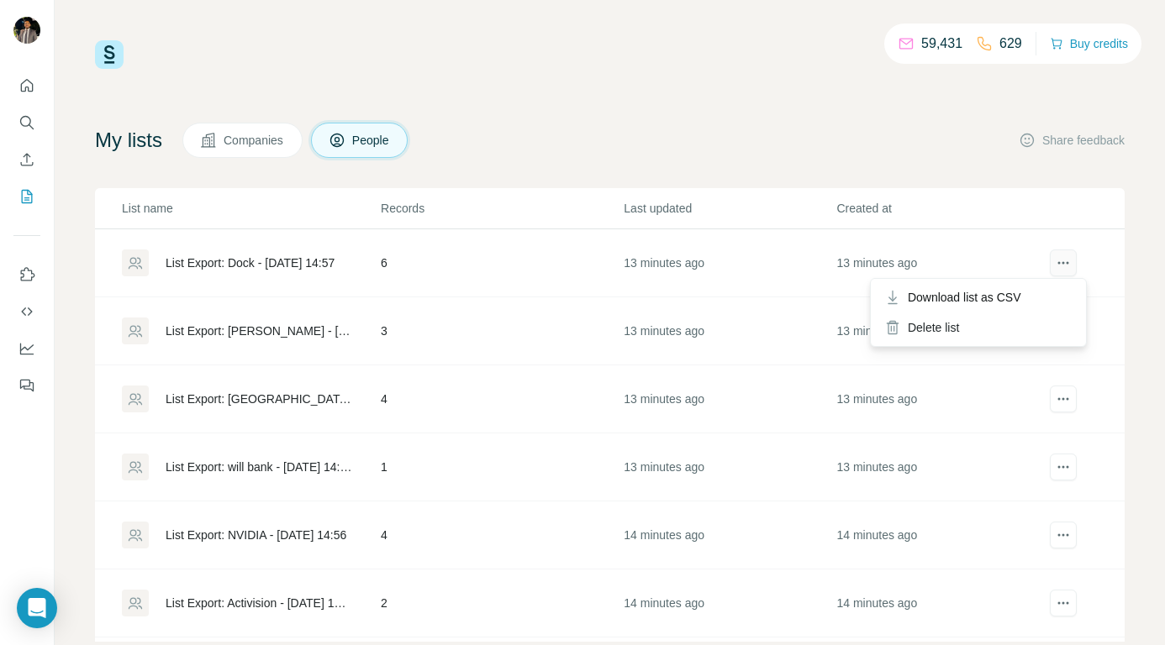
click at [1055, 259] on icon "actions" at bounding box center [1063, 263] width 17 height 17
click at [1055, 261] on icon "actions" at bounding box center [1063, 263] width 17 height 17
click at [951, 330] on div "Delete list" at bounding box center [978, 328] width 208 height 30
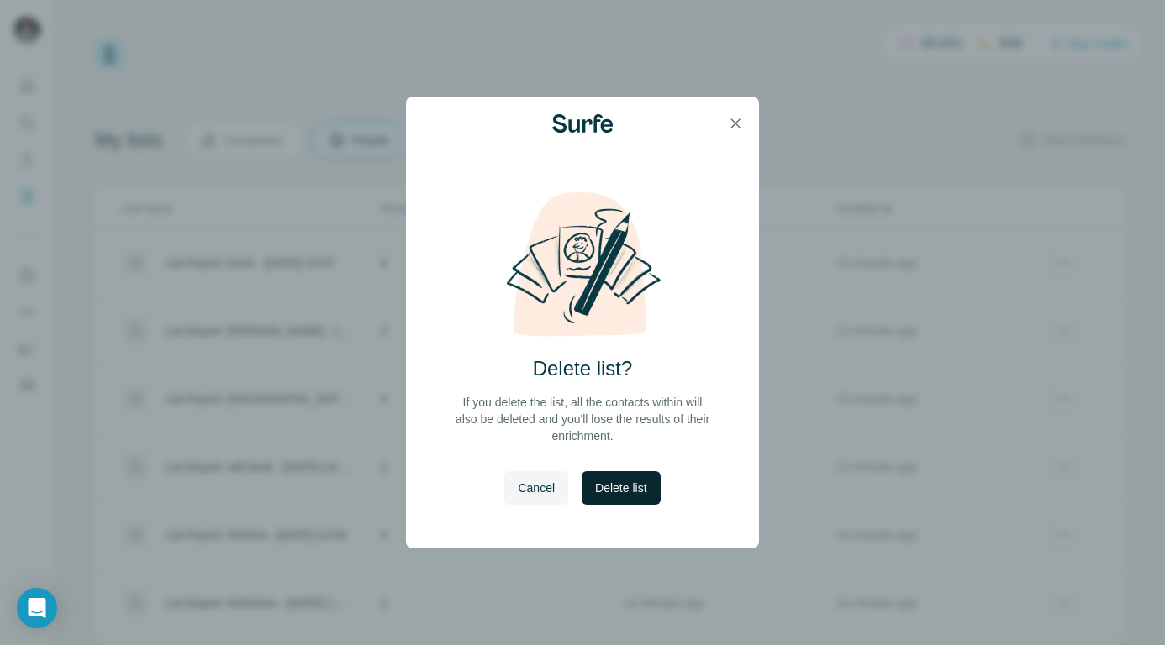
click at [629, 491] on span "Delete list" at bounding box center [620, 488] width 51 height 17
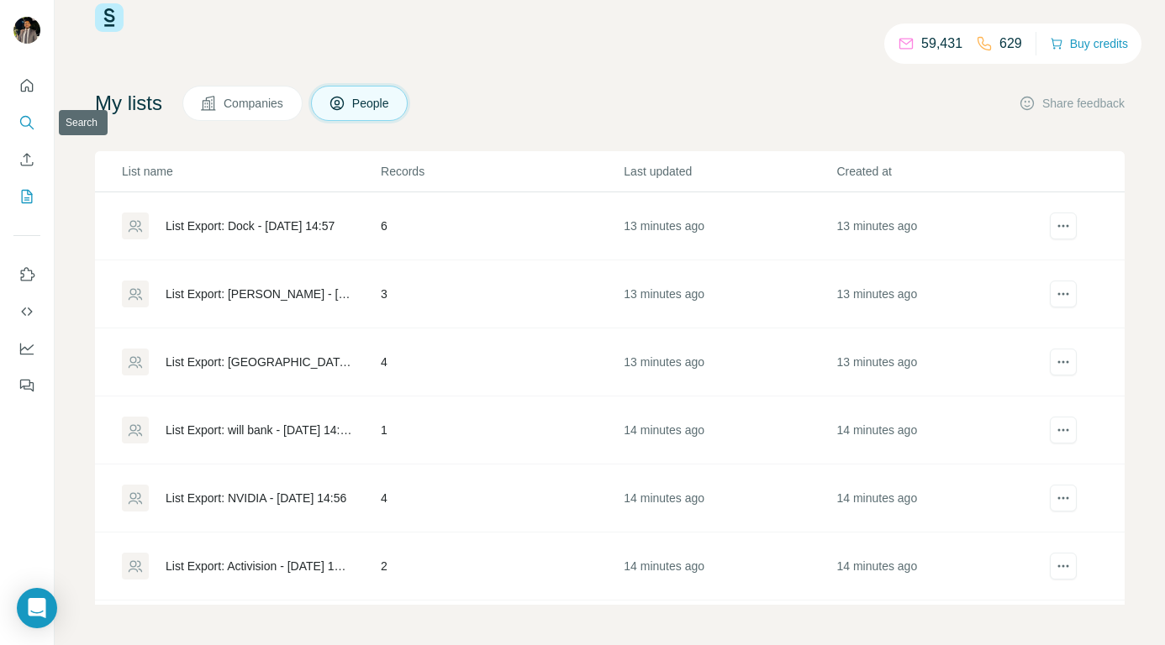
click at [24, 120] on icon "Search" at bounding box center [26, 122] width 17 height 17
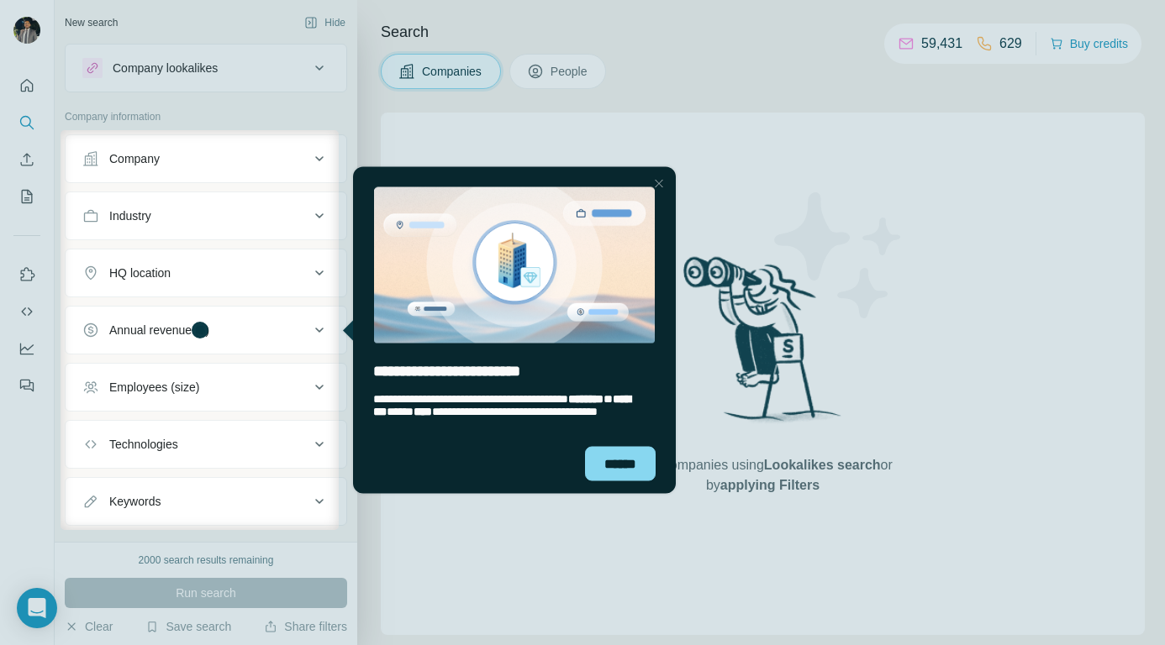
click at [32, 194] on div at bounding box center [30, 330] width 61 height 400
click at [599, 466] on div "******" at bounding box center [620, 463] width 71 height 34
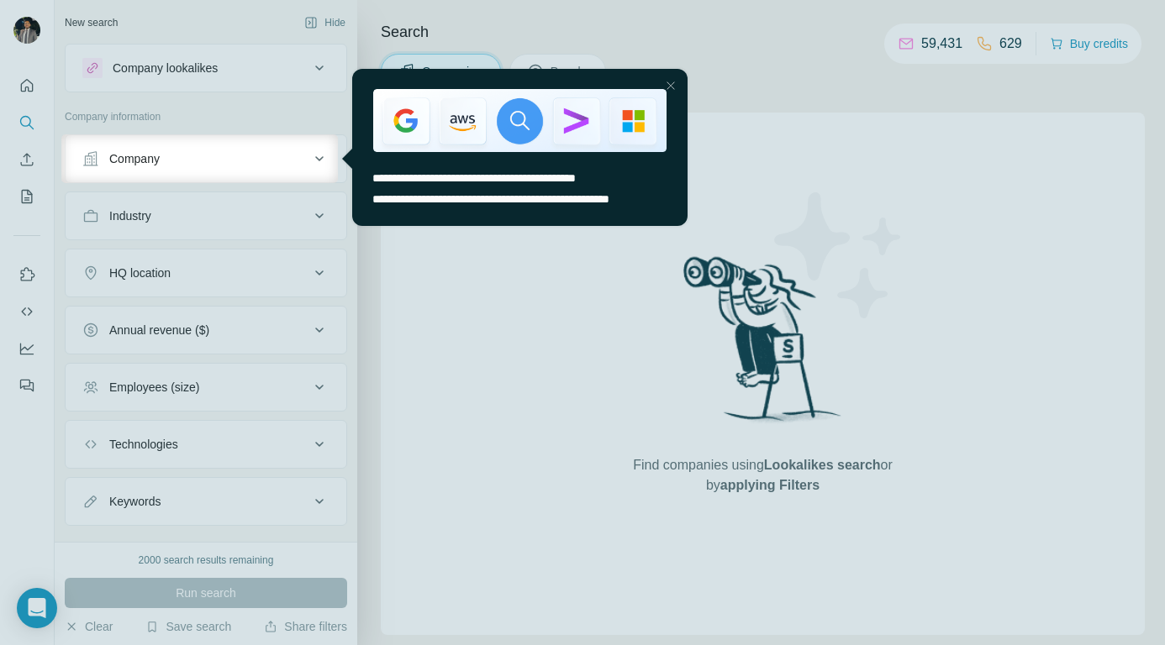
click at [25, 202] on div at bounding box center [582, 414] width 1165 height 462
click at [29, 196] on div at bounding box center [582, 414] width 1165 height 462
click at [534, 34] on div at bounding box center [582, 67] width 1165 height 134
drag, startPoint x: 663, startPoint y: 83, endPoint x: 1001, endPoint y: 149, distance: 344.1
click at [663, 83] on div at bounding box center [671, 86] width 20 height 20
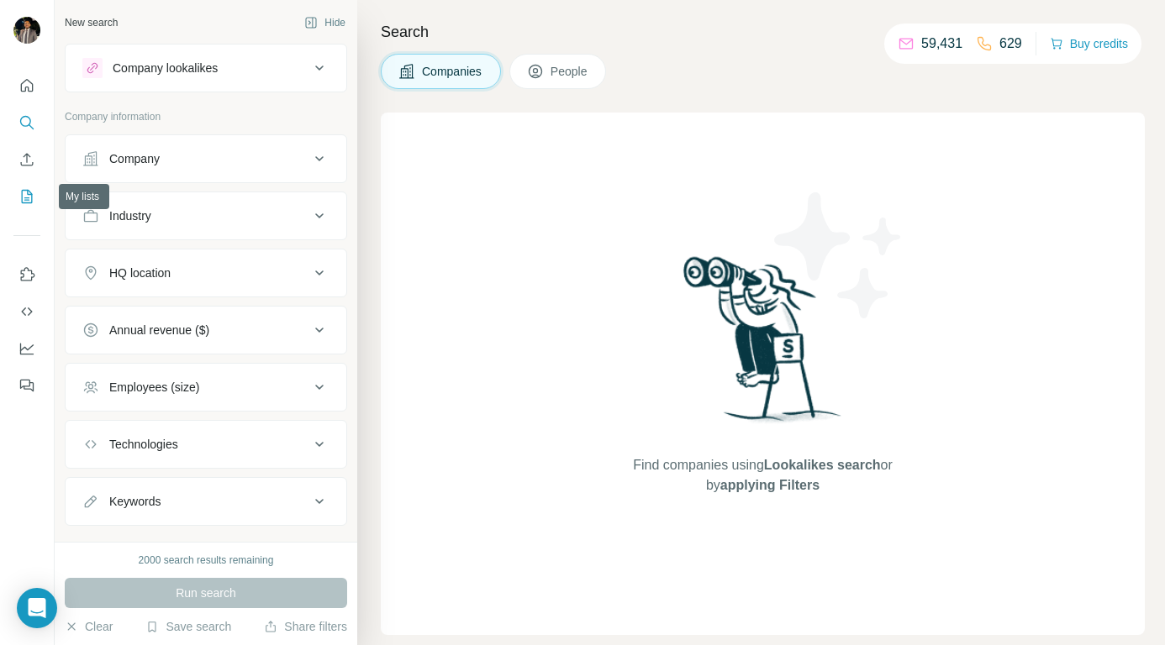
click at [32, 199] on icon "My lists" at bounding box center [26, 196] width 17 height 17
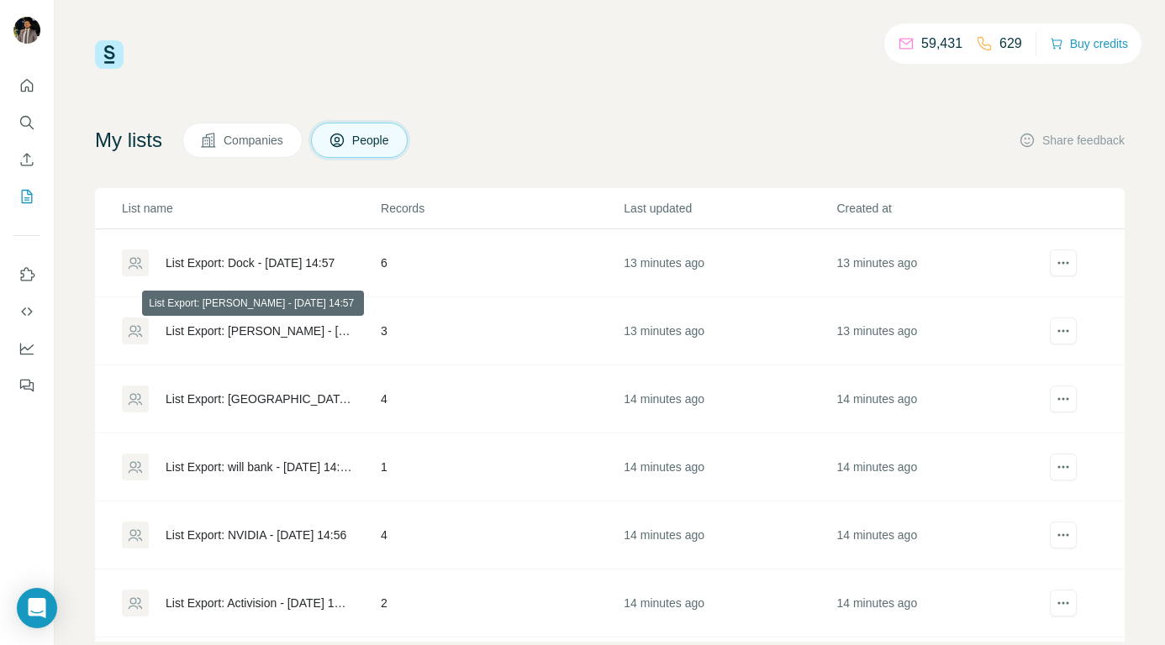
click at [232, 330] on div "List Export: [PERSON_NAME] - [DATE] 14:57" at bounding box center [259, 331] width 187 height 17
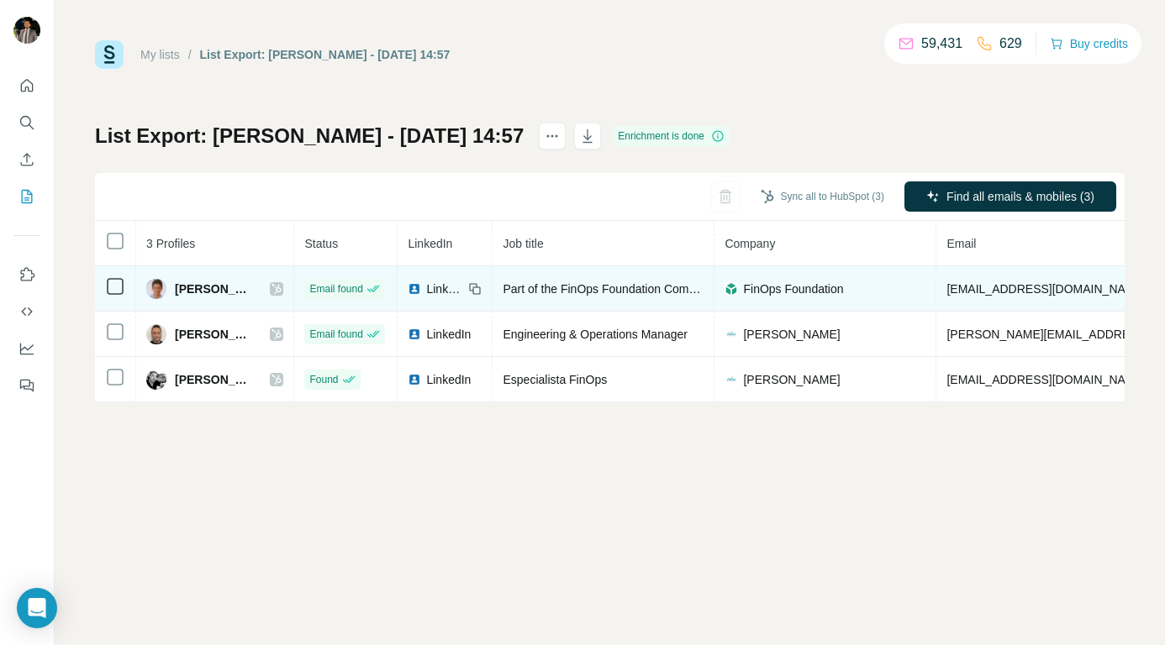
click at [282, 292] on icon at bounding box center [276, 289] width 9 height 10
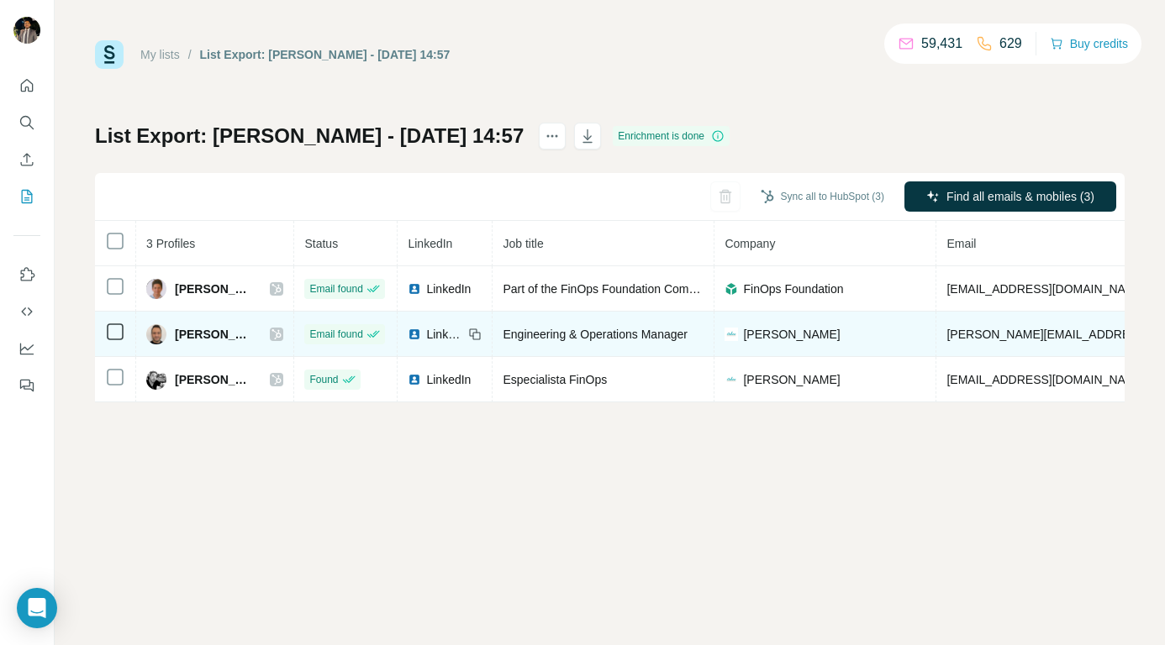
click at [282, 333] on icon at bounding box center [276, 334] width 9 height 10
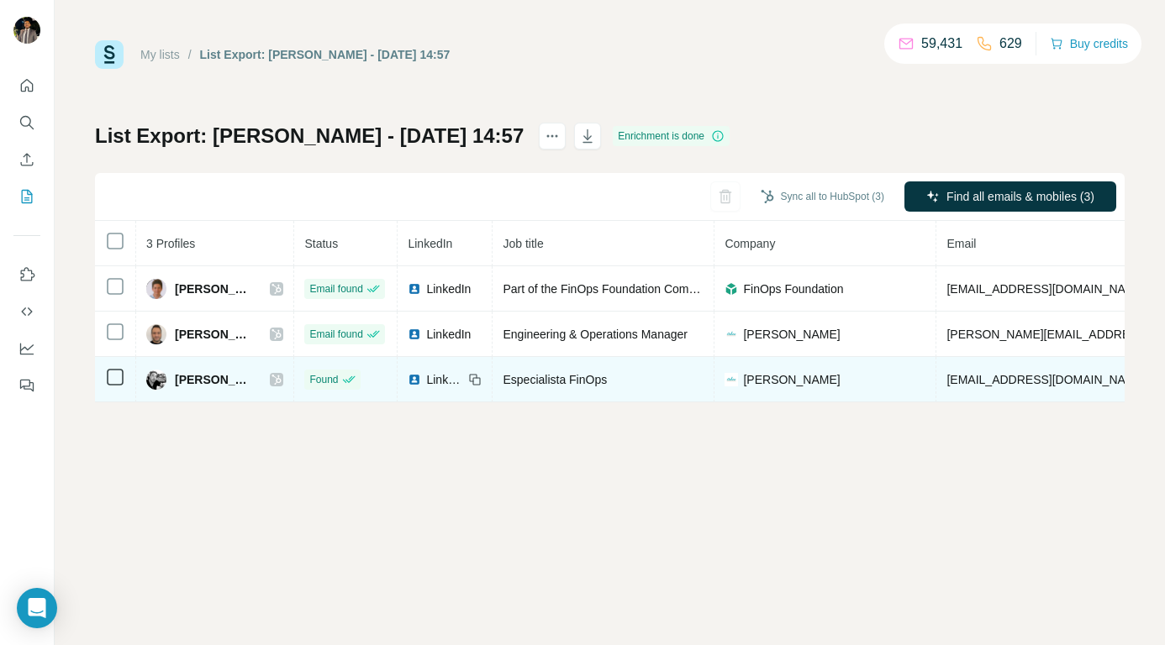
click at [282, 383] on icon at bounding box center [276, 379] width 10 height 13
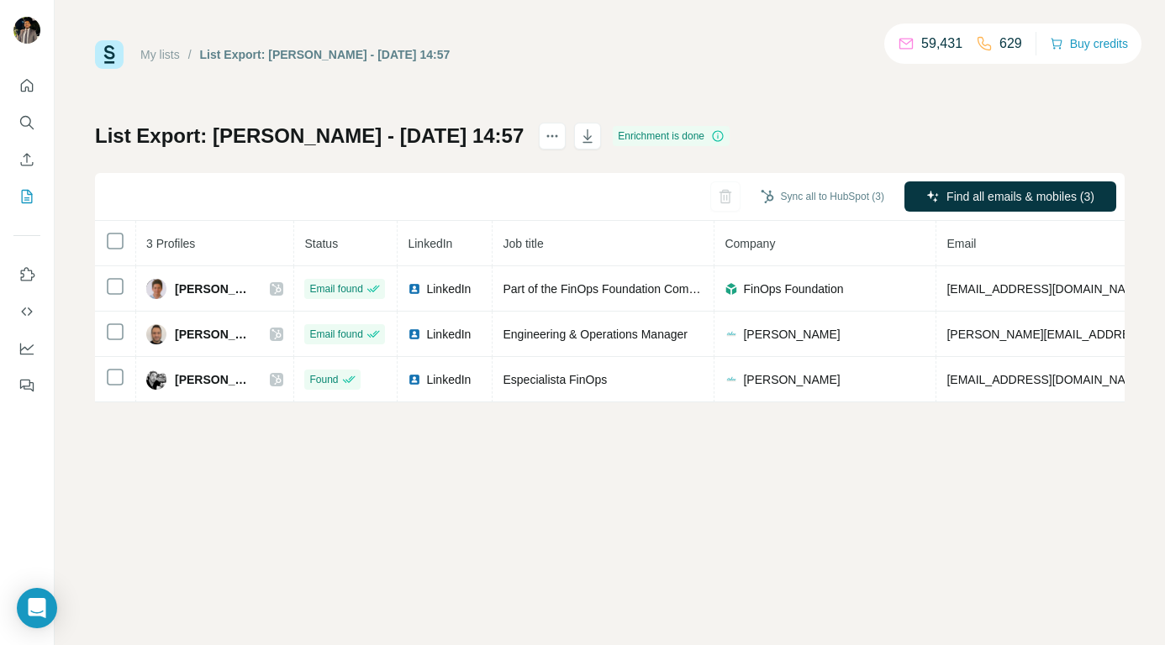
click at [175, 58] on link "My lists" at bounding box center [159, 54] width 39 height 13
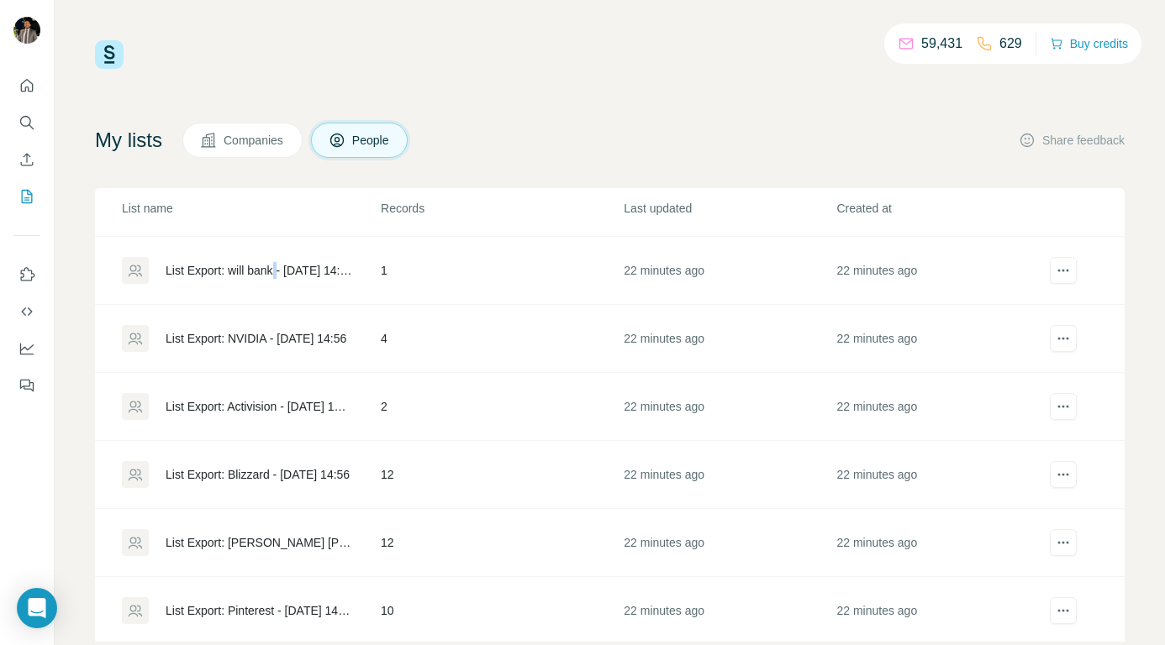
scroll to position [139, 0]
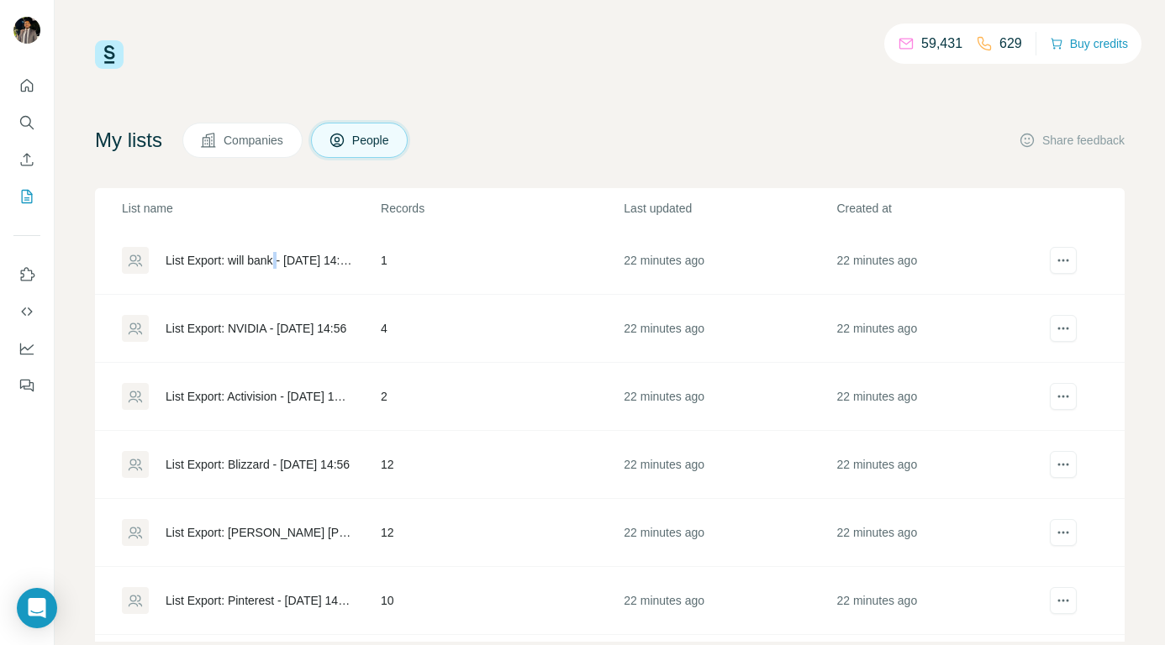
click at [286, 260] on div "List Export: will bank - [DATE] 14:57" at bounding box center [259, 260] width 187 height 17
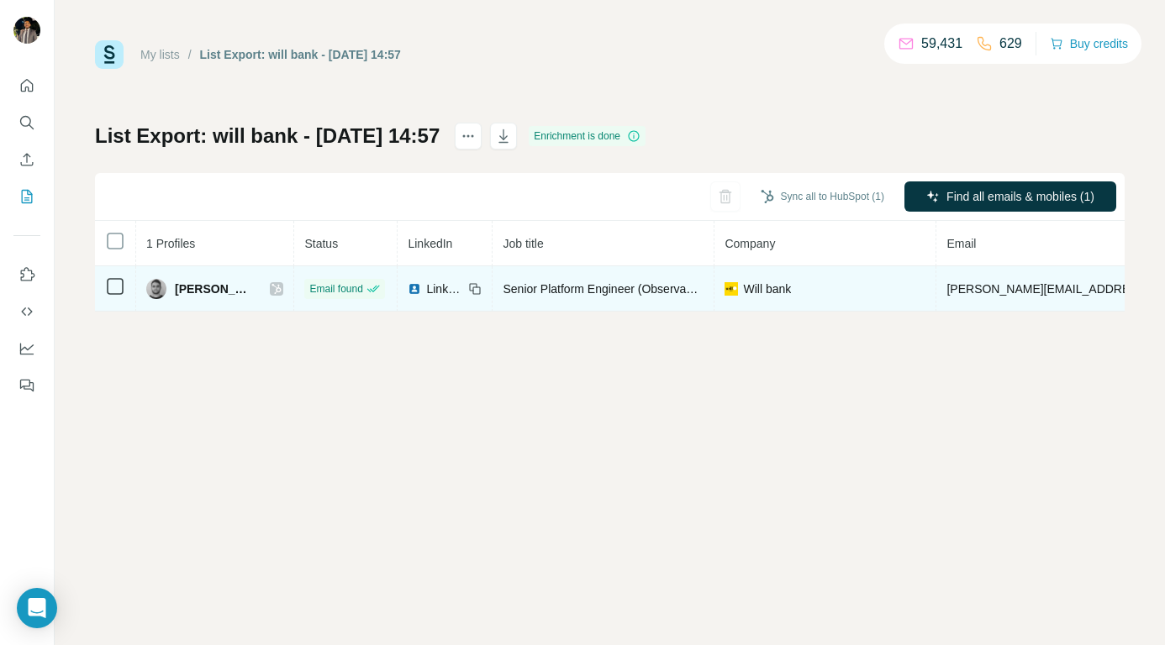
click at [272, 287] on icon at bounding box center [276, 289] width 9 height 10
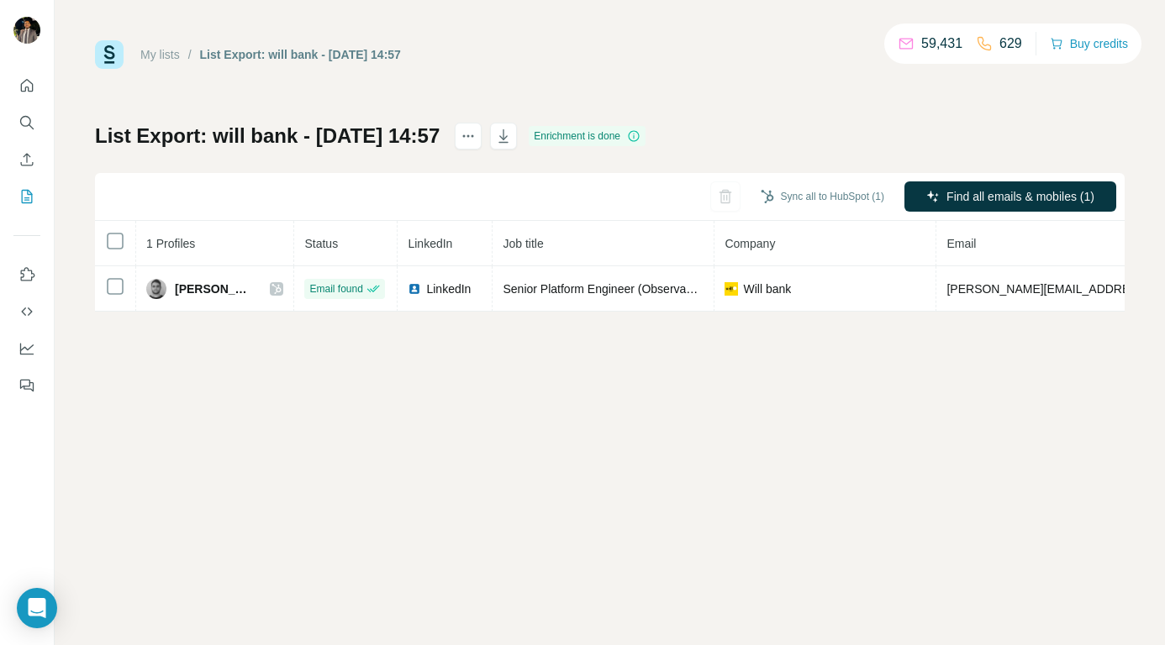
click at [161, 52] on link "My lists" at bounding box center [159, 54] width 39 height 13
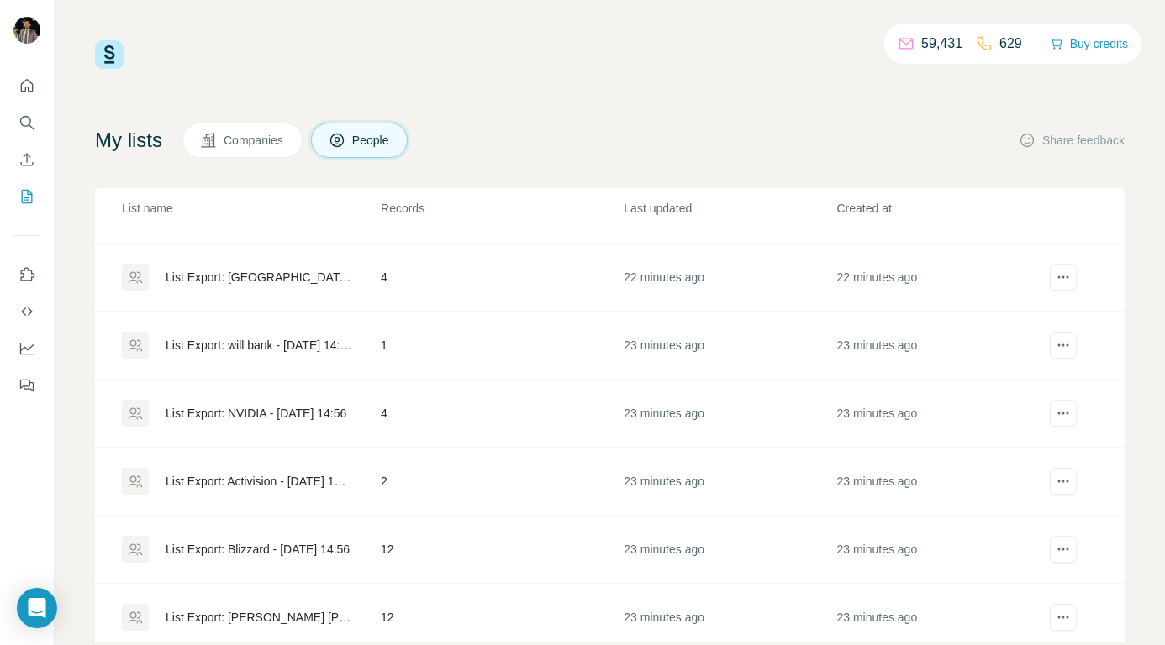
scroll to position [88, 0]
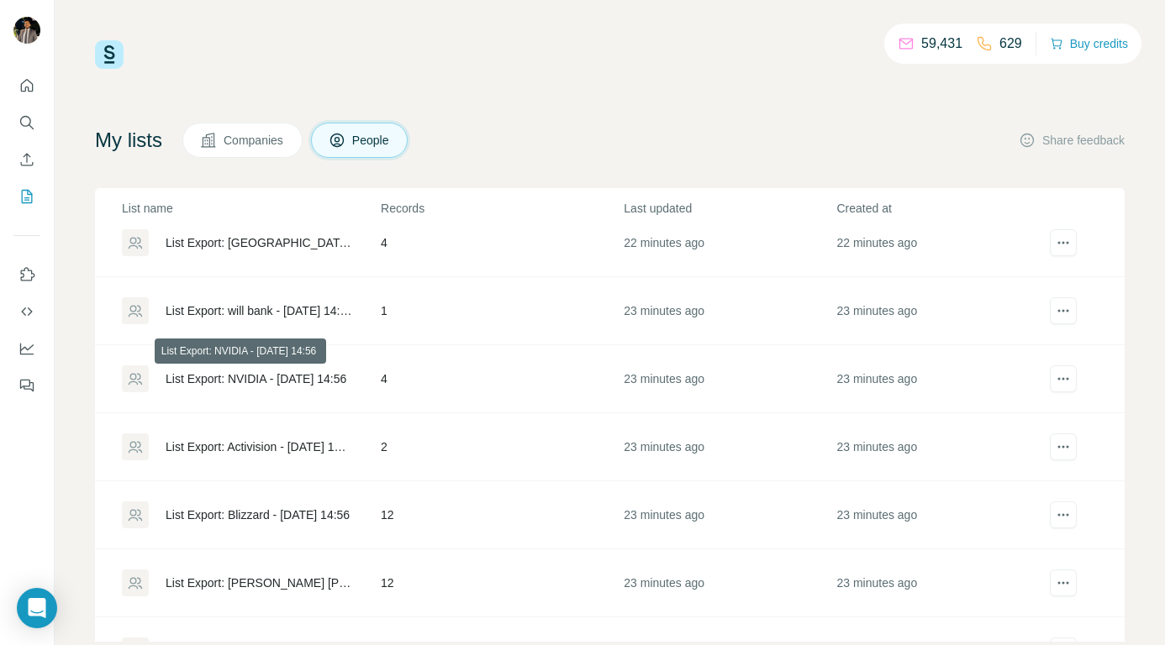
click at [223, 382] on div "List Export: NVIDIA - [DATE] 14:56" at bounding box center [256, 379] width 181 height 17
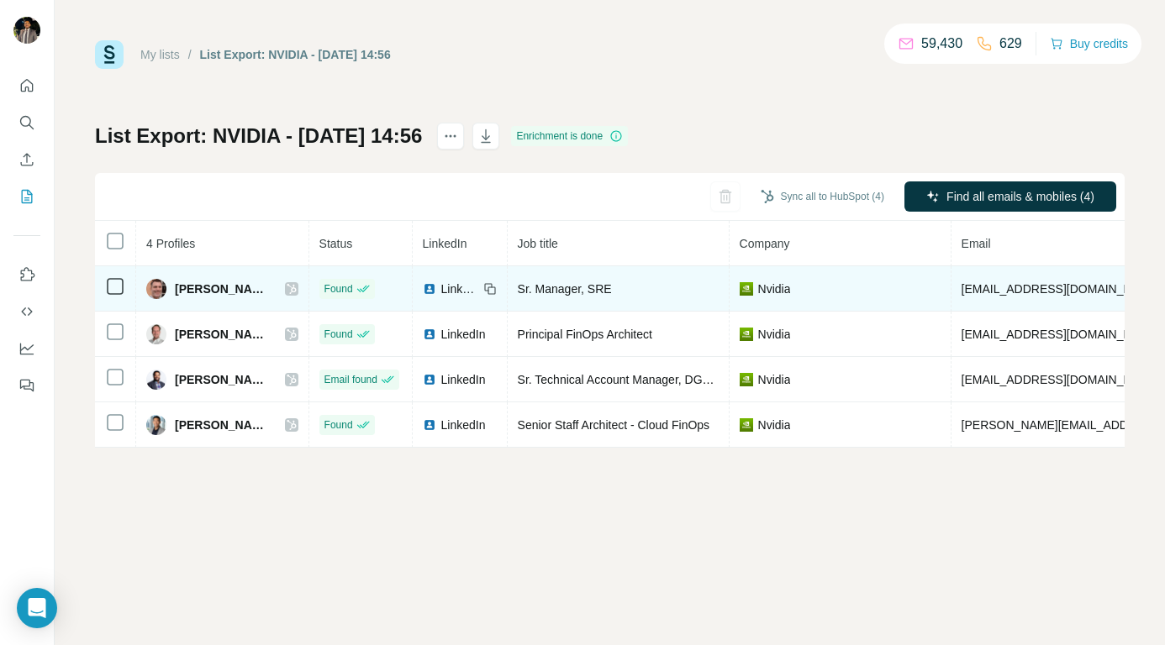
click at [287, 287] on icon at bounding box center [292, 288] width 10 height 13
click at [441, 288] on span "LinkedIn" at bounding box center [459, 289] width 37 height 17
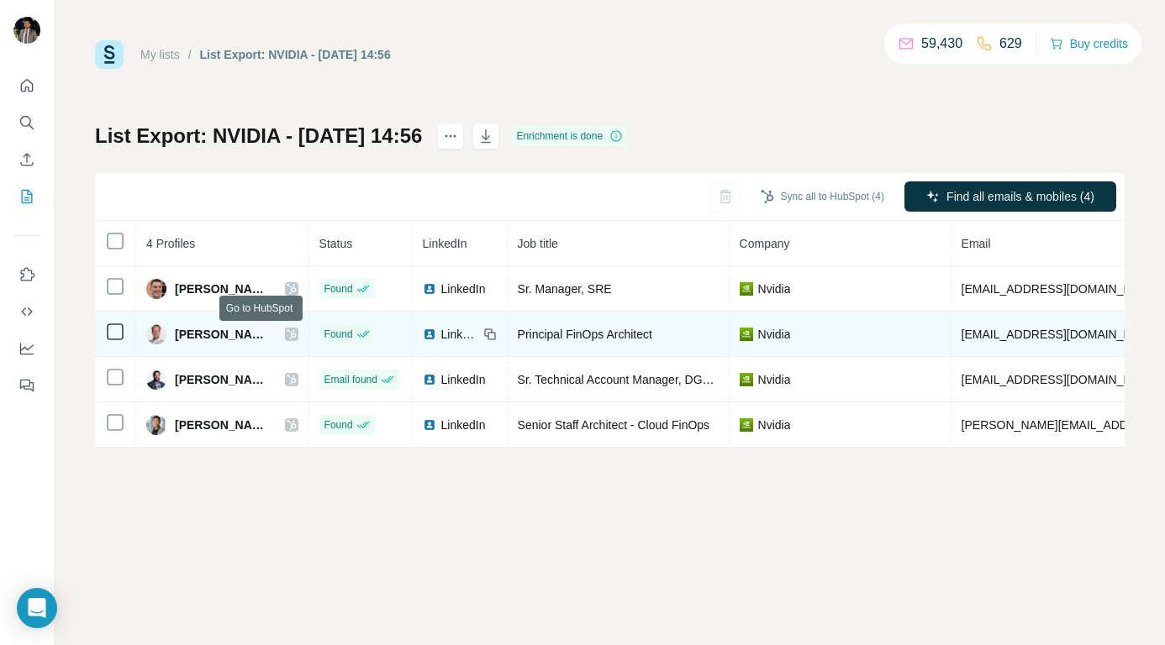
click at [287, 334] on icon at bounding box center [292, 334] width 10 height 13
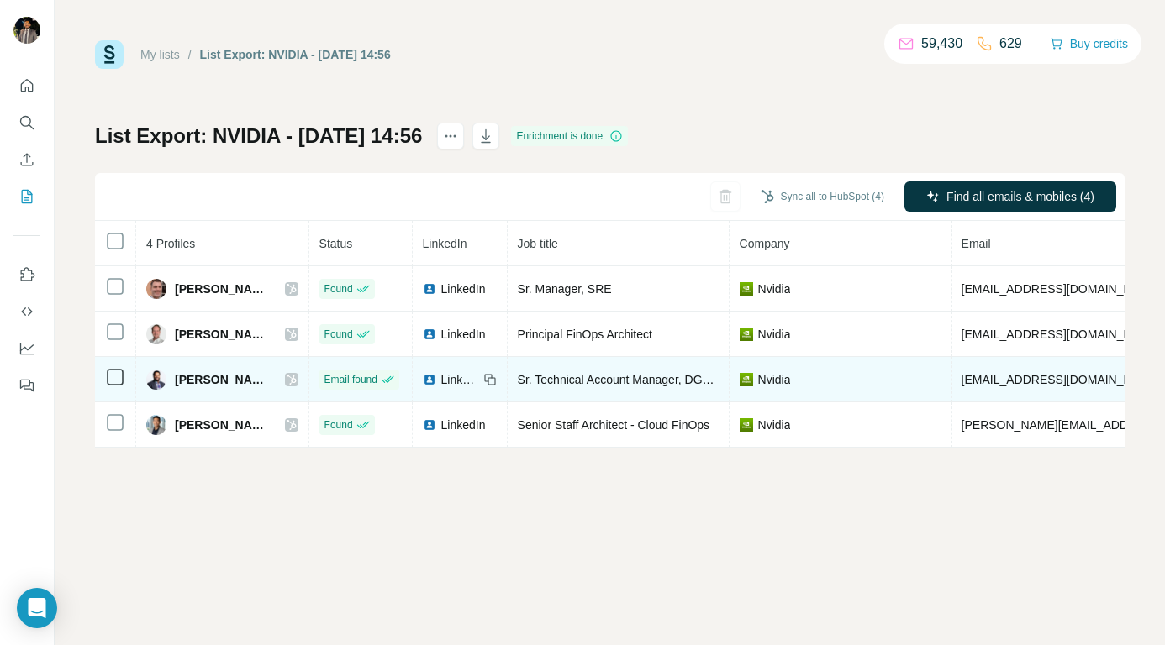
click at [285, 381] on div at bounding box center [291, 379] width 13 height 13
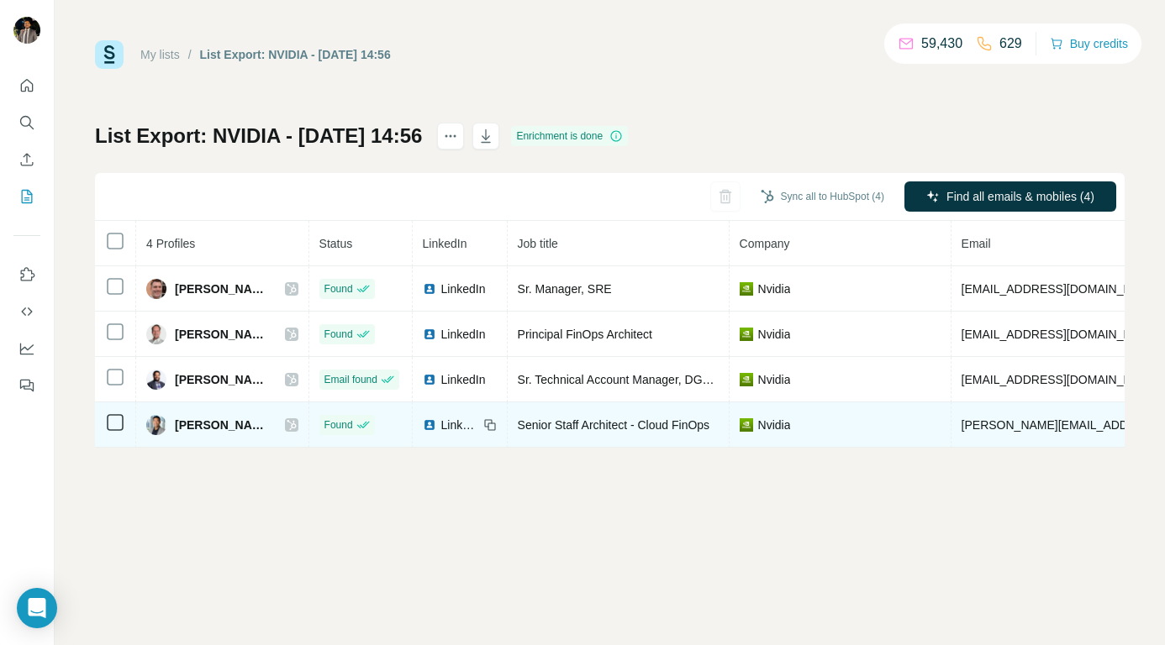
click at [285, 426] on div at bounding box center [291, 425] width 13 height 13
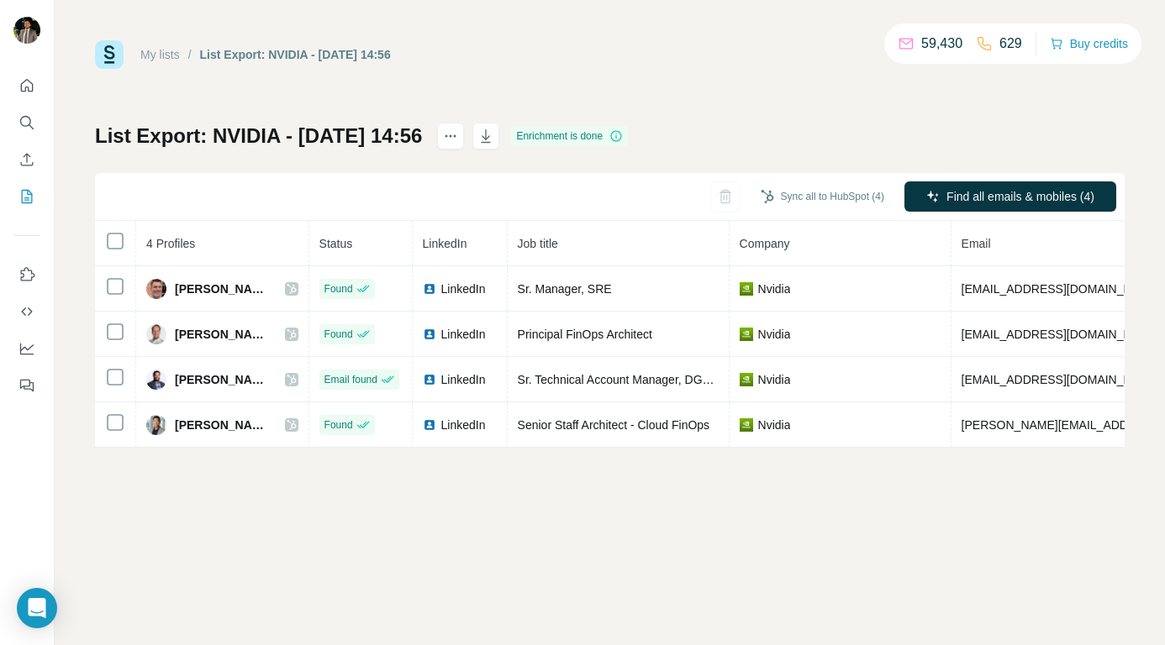
click at [150, 55] on link "My lists" at bounding box center [159, 54] width 39 height 13
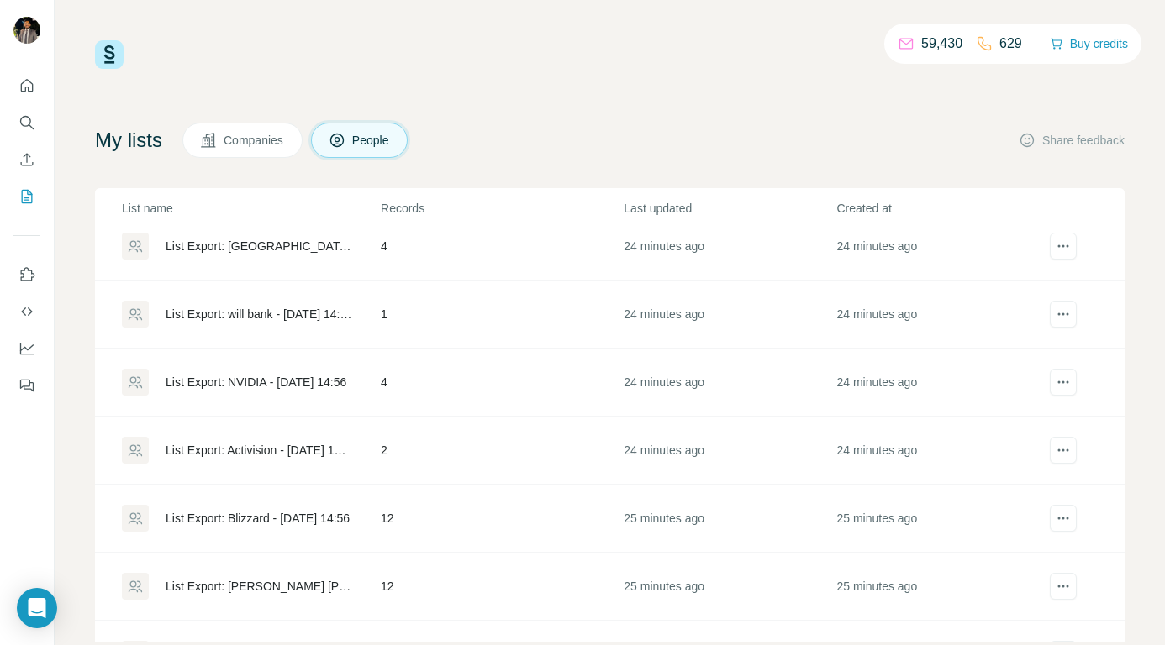
scroll to position [268, 0]
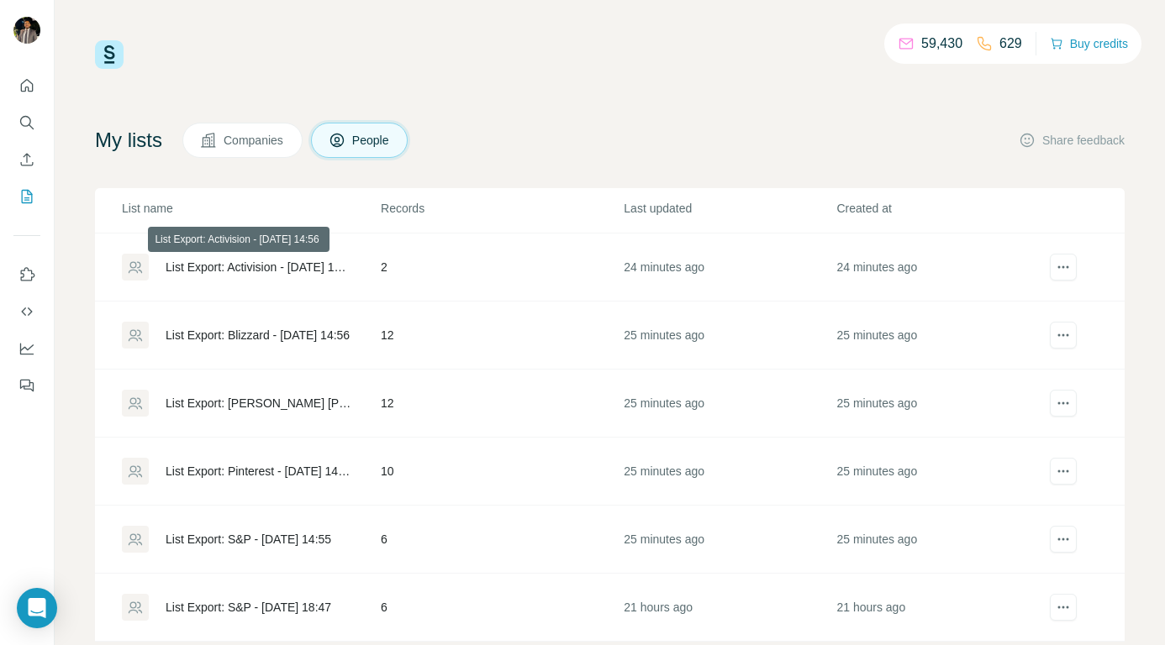
click at [304, 264] on div "List Export: Activision - [DATE] 14:56" at bounding box center [259, 267] width 187 height 17
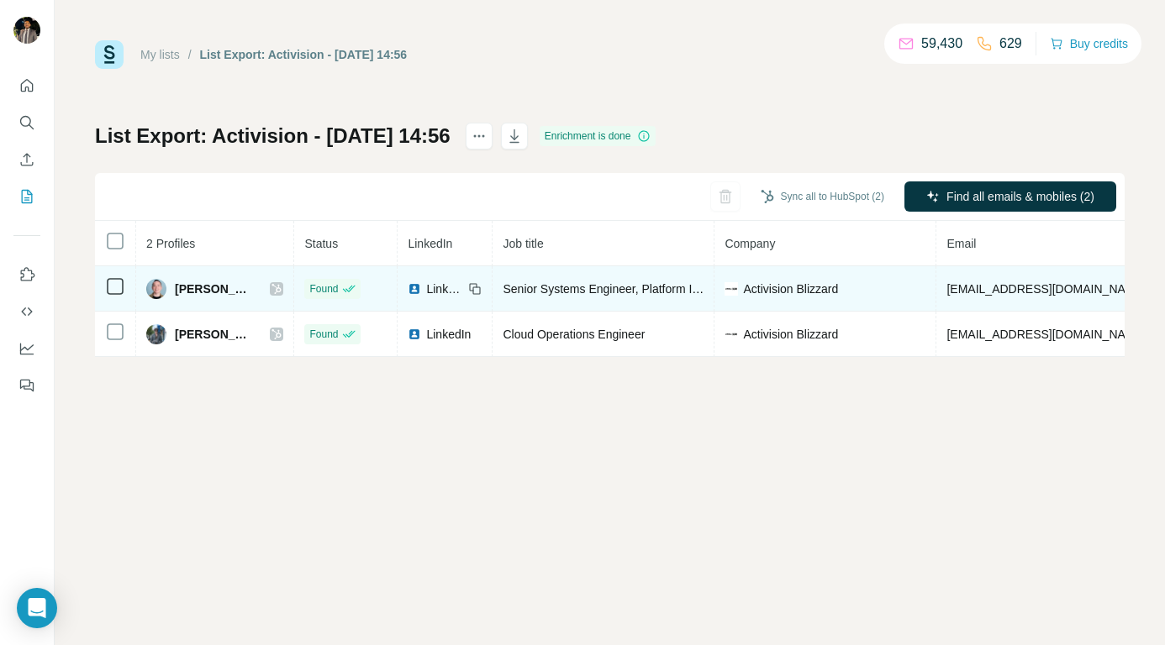
click at [282, 293] on icon at bounding box center [276, 288] width 10 height 13
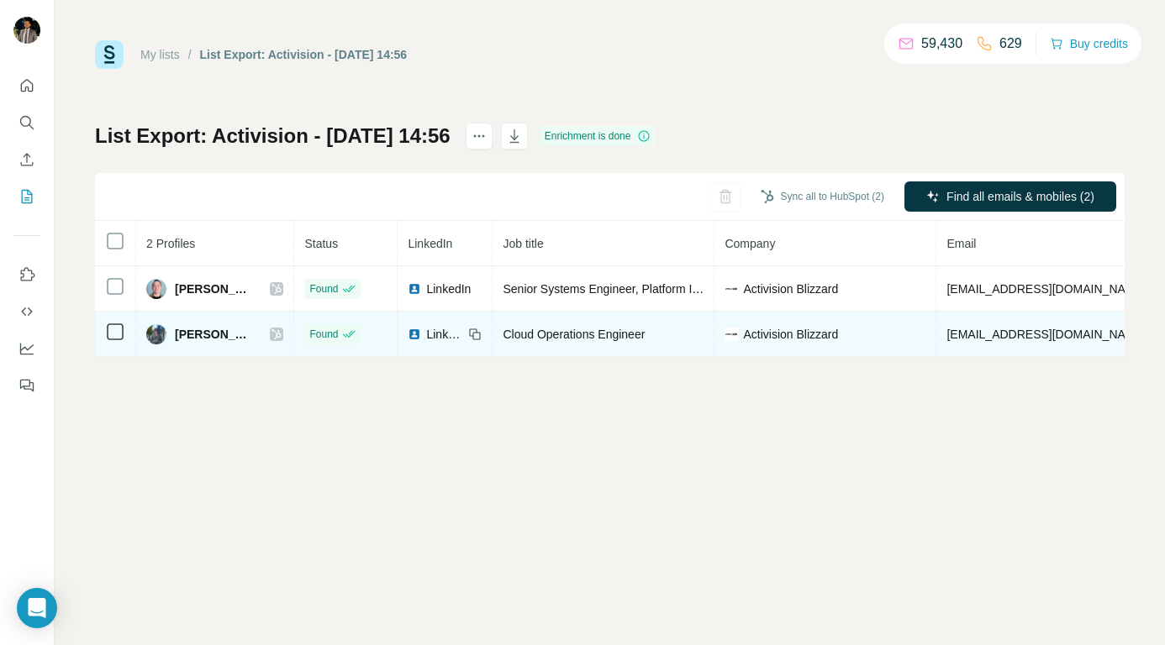
click at [282, 334] on icon at bounding box center [276, 334] width 10 height 13
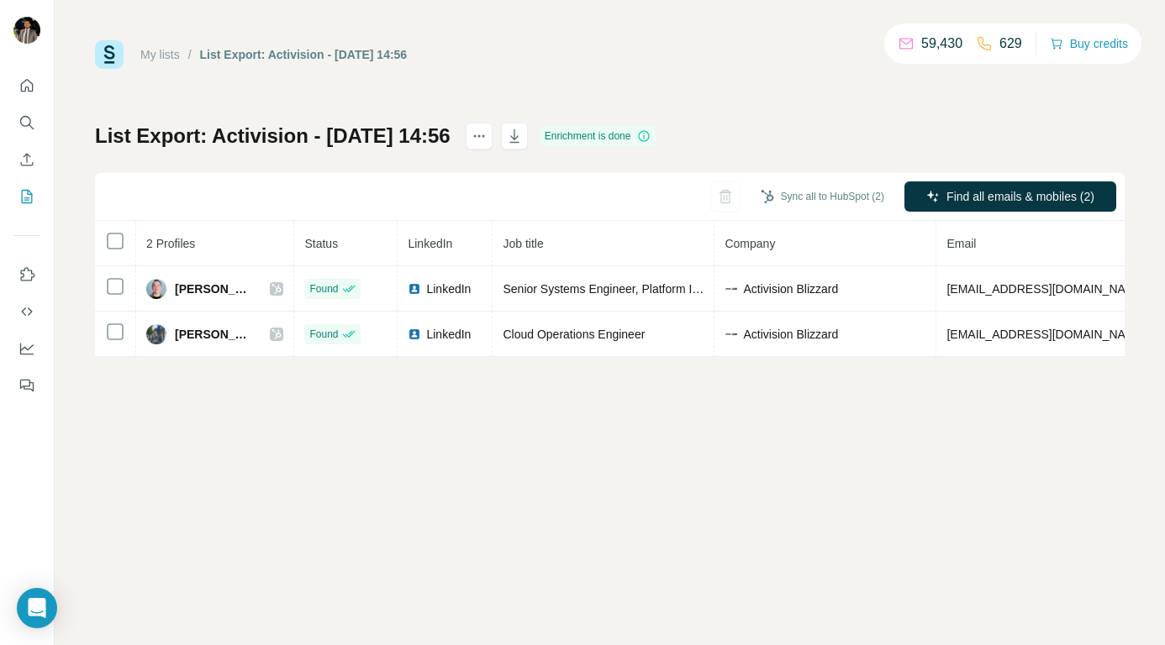
click at [145, 56] on link "My lists" at bounding box center [159, 54] width 39 height 13
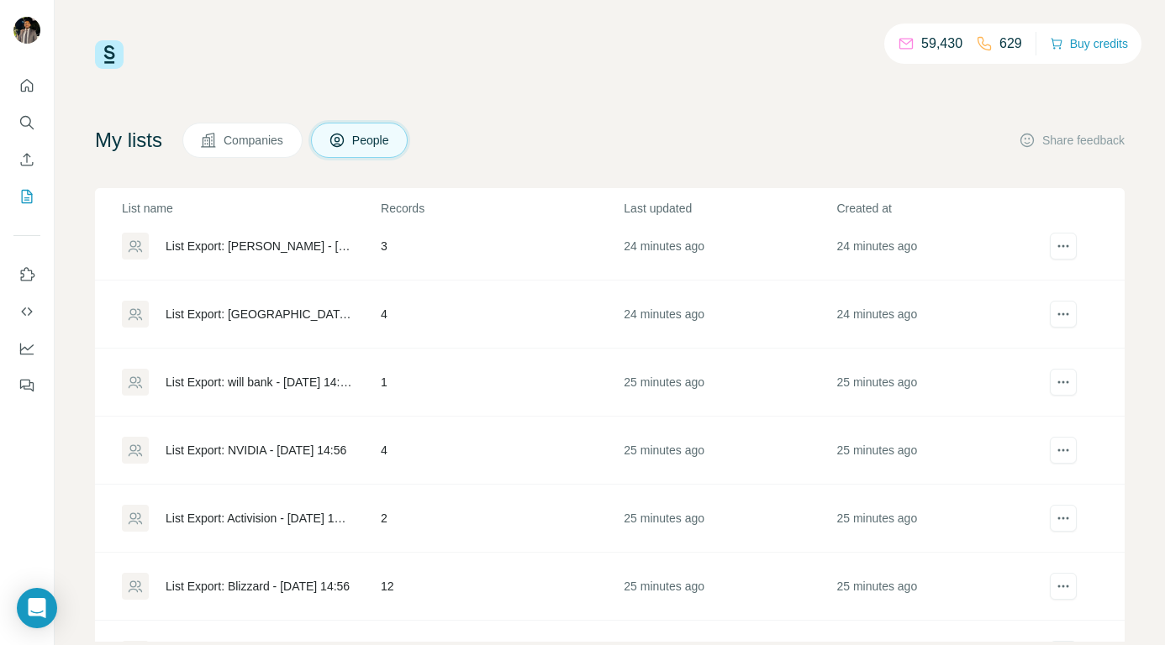
scroll to position [112, 0]
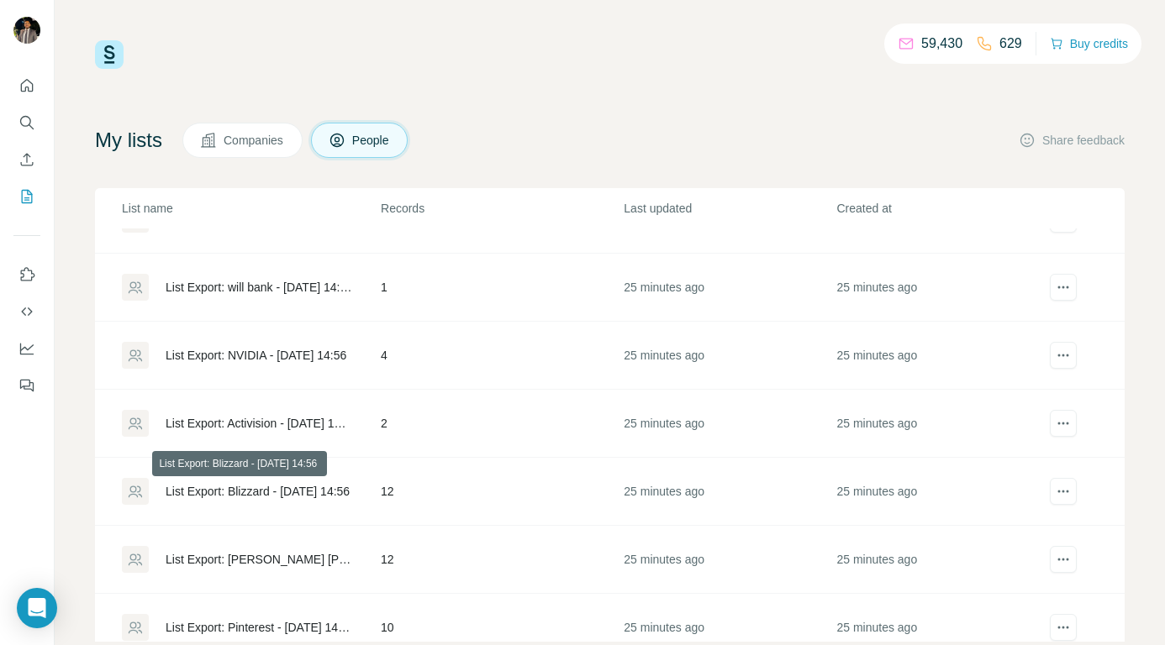
click at [228, 490] on div "List Export: Blizzard - [DATE] 14:56" at bounding box center [258, 491] width 184 height 17
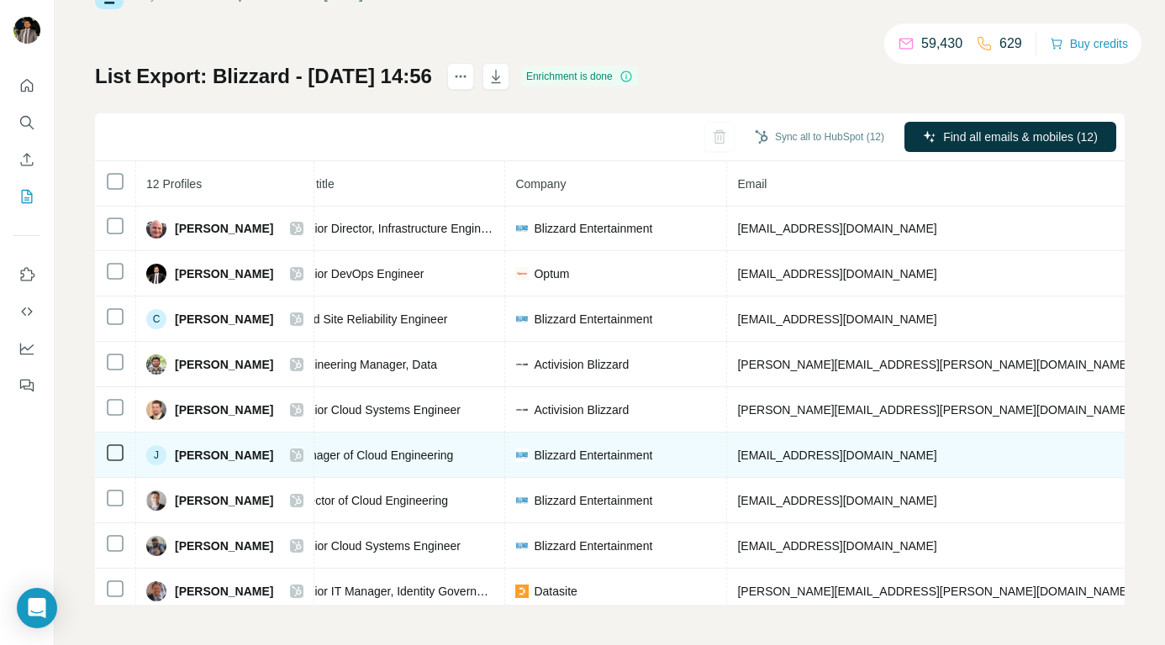
scroll to position [1, 227]
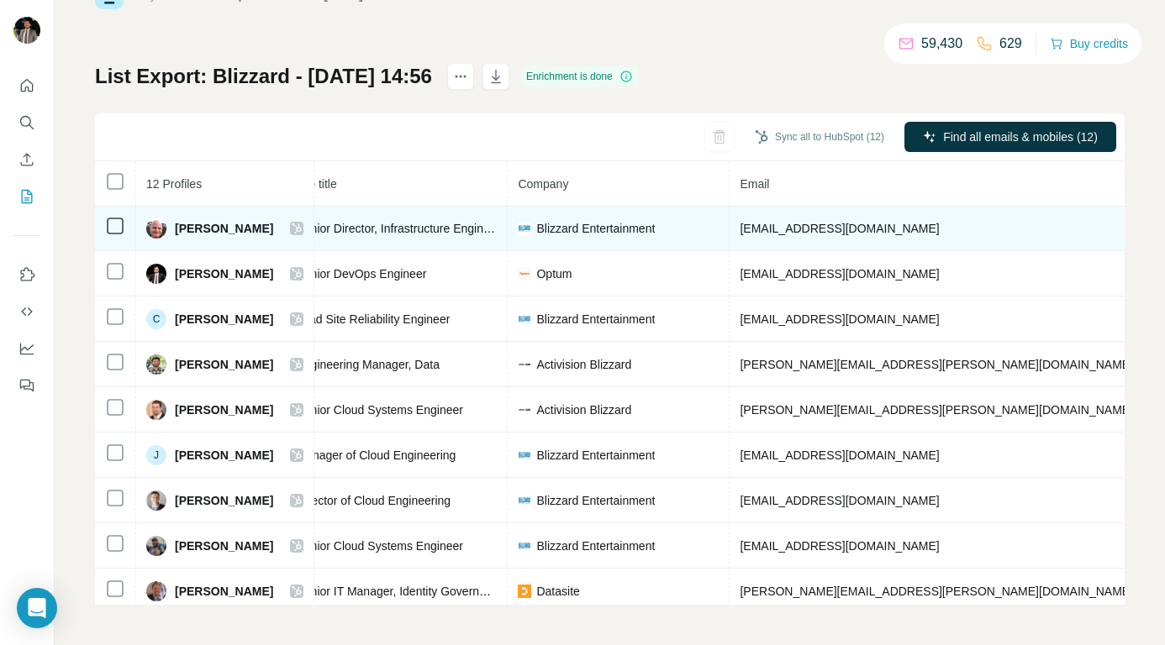
click at [302, 225] on icon at bounding box center [297, 228] width 10 height 13
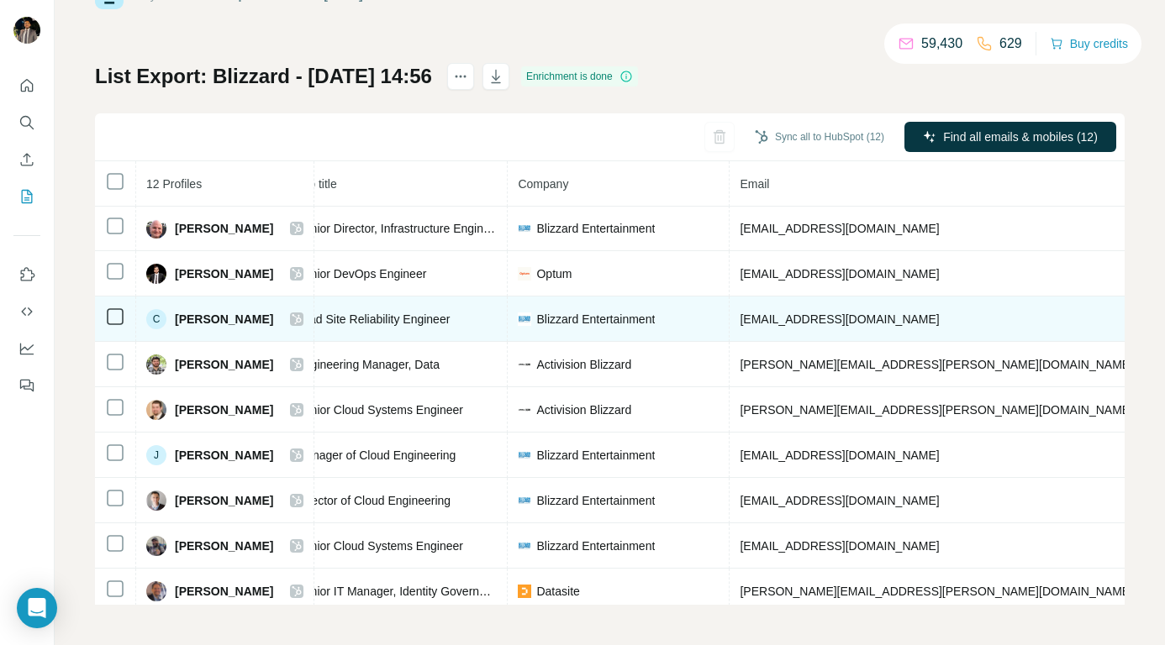
click at [302, 321] on icon at bounding box center [296, 319] width 9 height 10
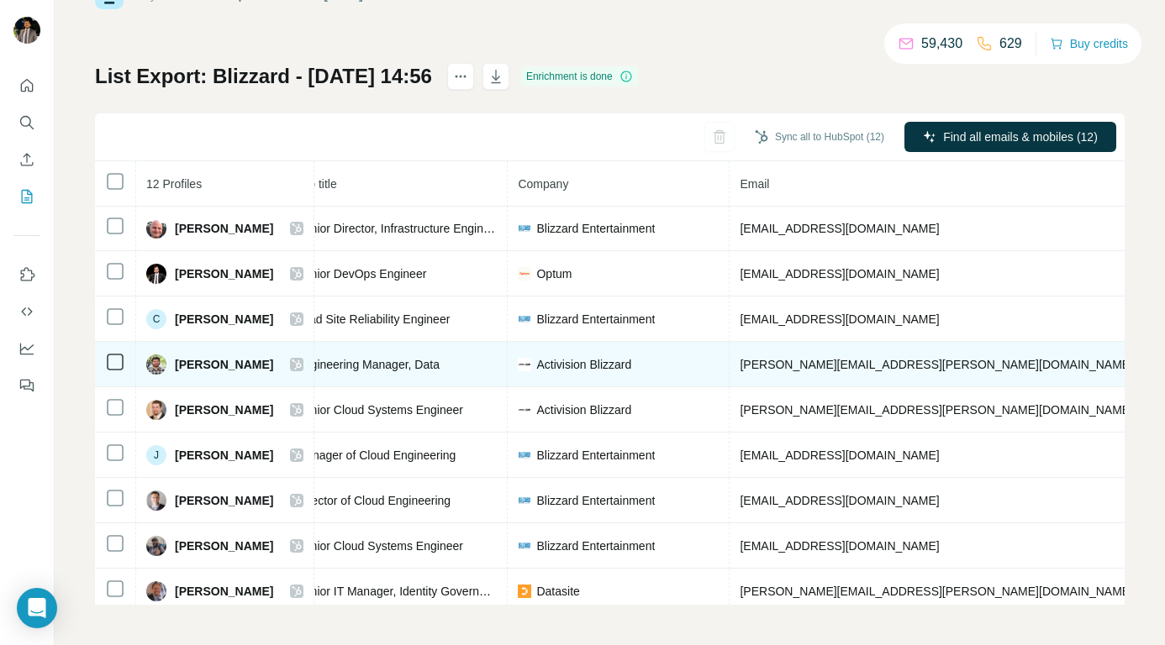
click at [303, 355] on div "[PERSON_NAME]" at bounding box center [224, 365] width 157 height 20
click at [302, 361] on icon at bounding box center [297, 364] width 10 height 13
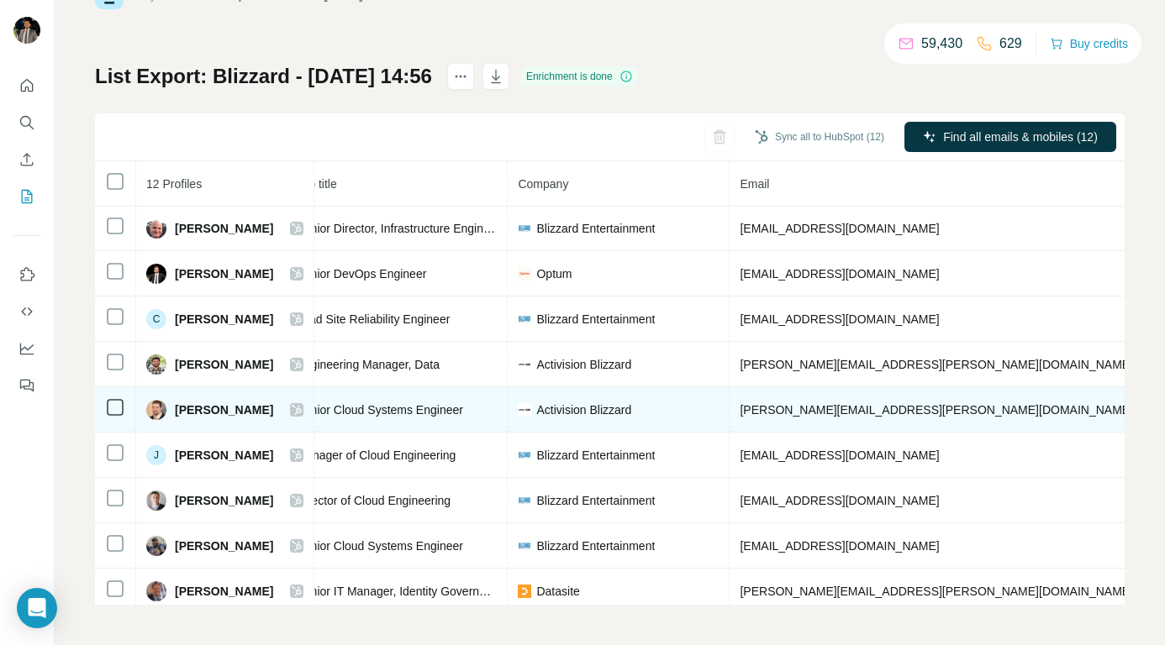
click at [302, 411] on icon at bounding box center [297, 409] width 10 height 13
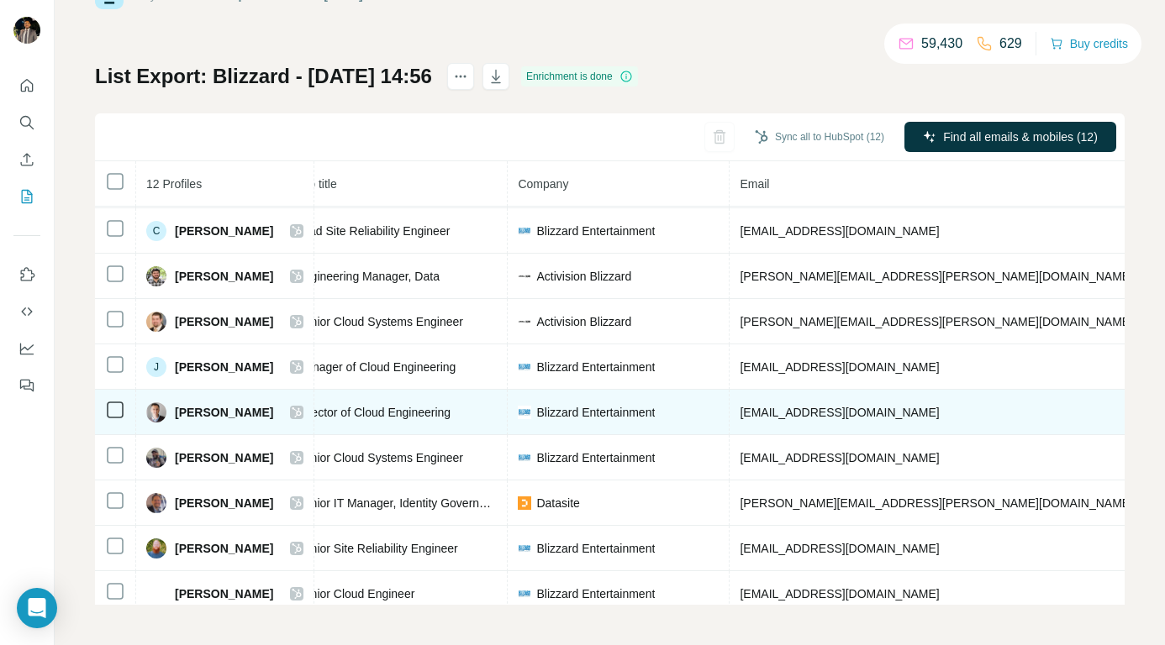
scroll to position [114, 227]
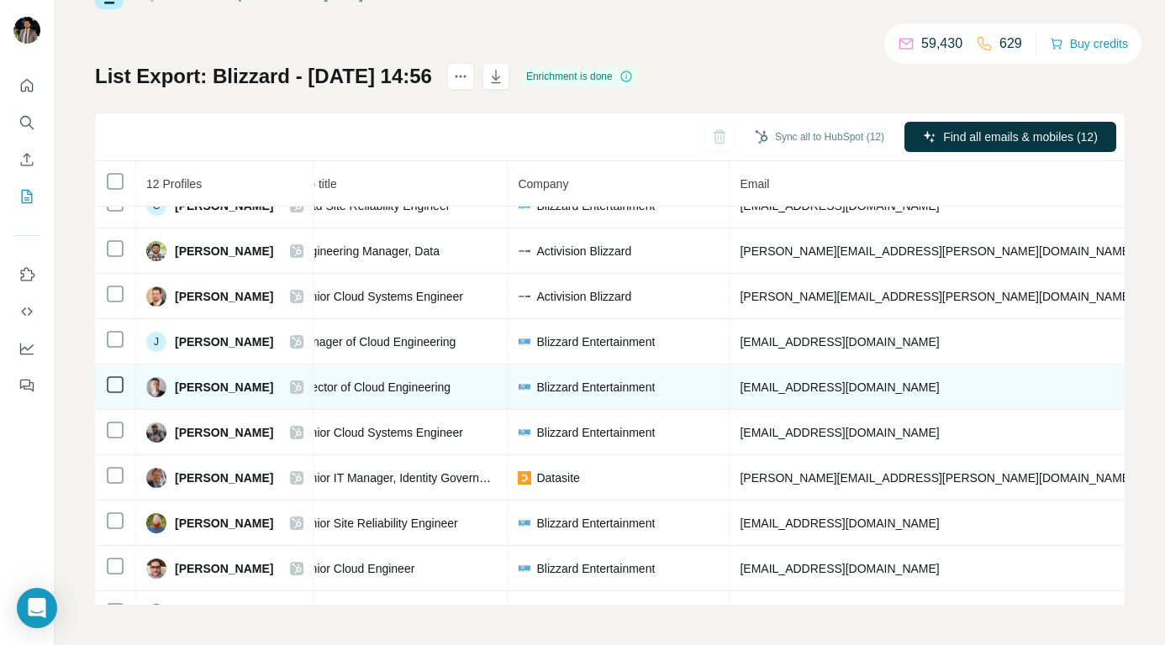
click at [302, 383] on icon at bounding box center [297, 387] width 10 height 13
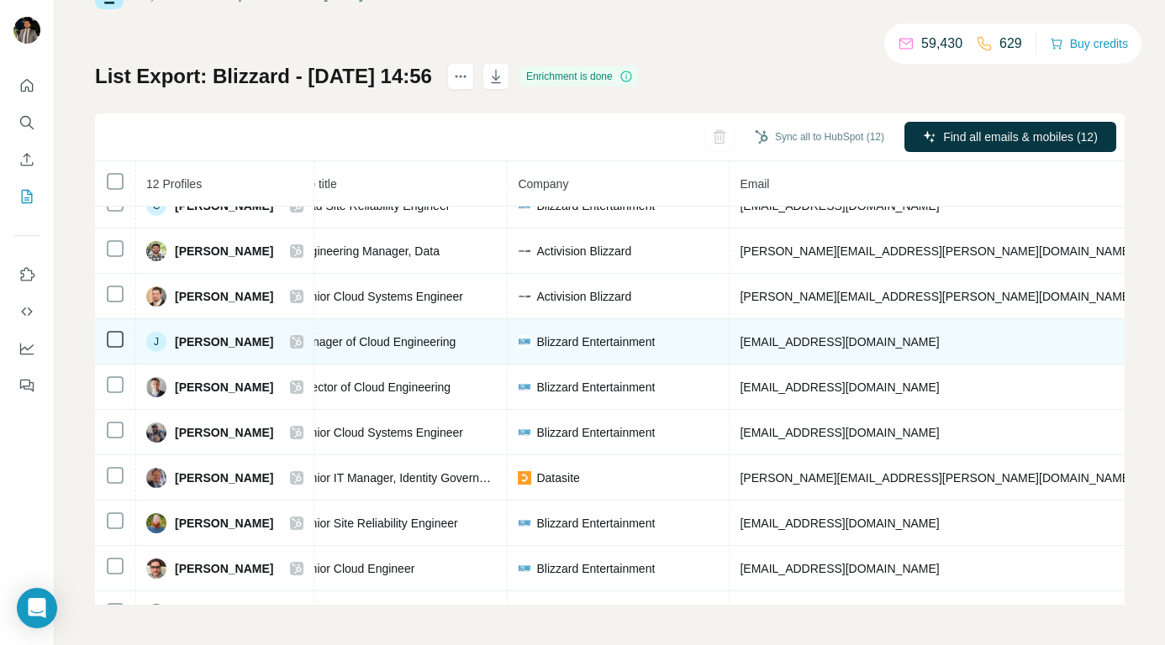
scroll to position [155, 227]
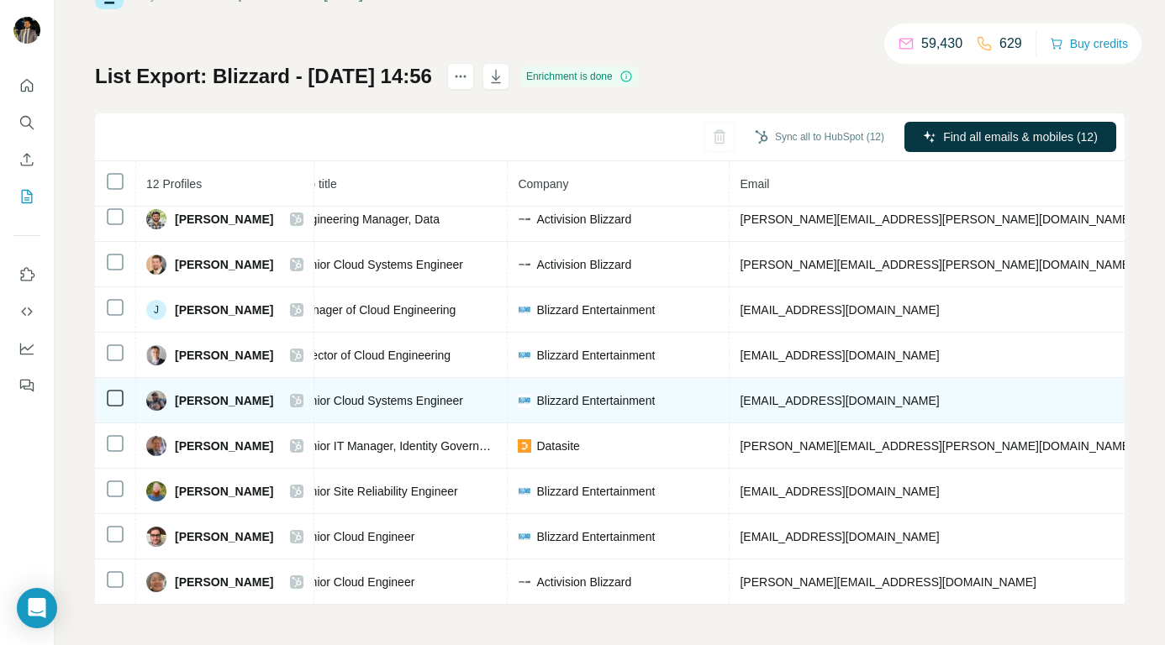
click at [302, 396] on icon at bounding box center [296, 401] width 9 height 10
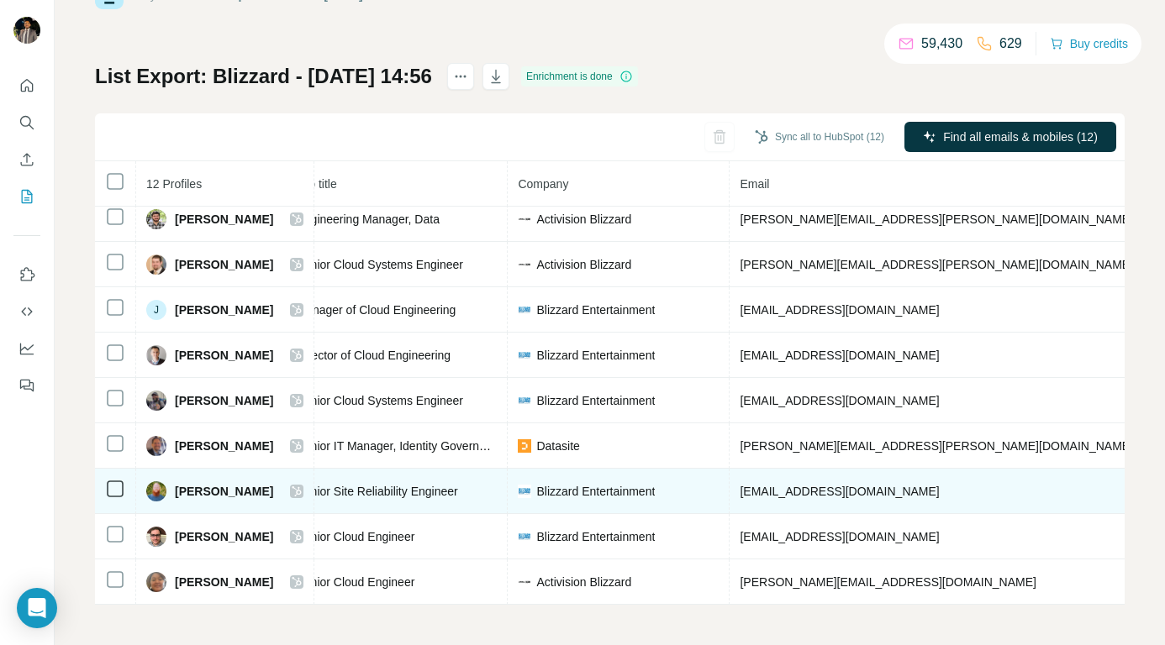
click at [302, 485] on icon at bounding box center [297, 491] width 10 height 13
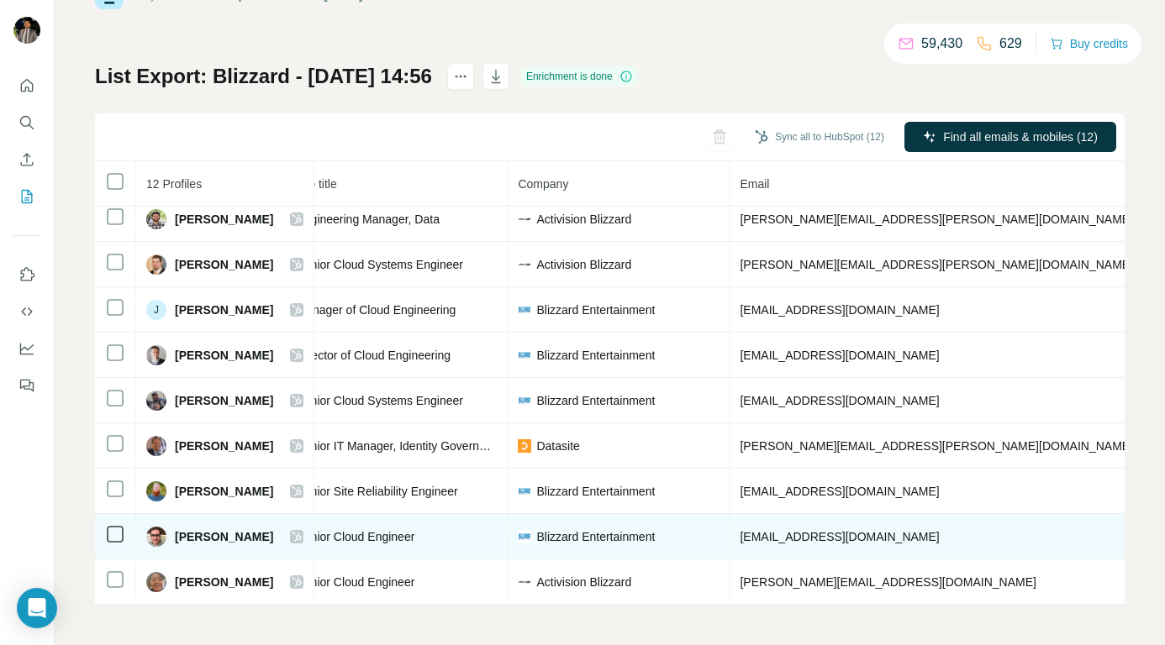
click at [302, 532] on icon at bounding box center [296, 537] width 9 height 10
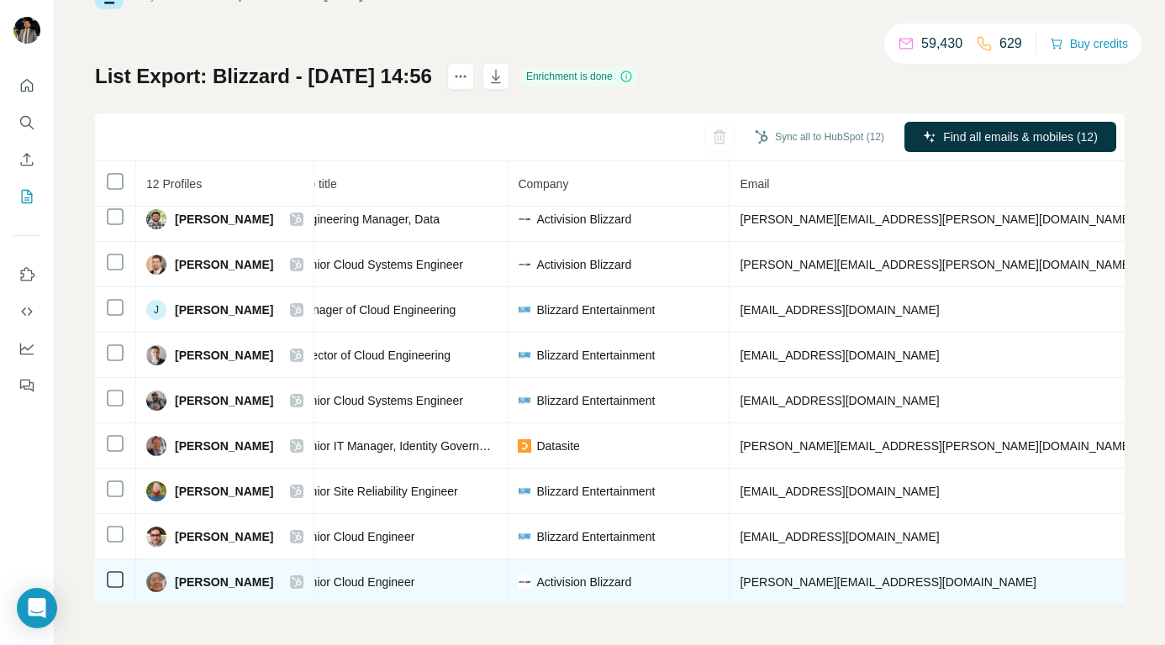
click at [302, 577] on icon at bounding box center [296, 582] width 9 height 10
